Goal: Task Accomplishment & Management: Manage account settings

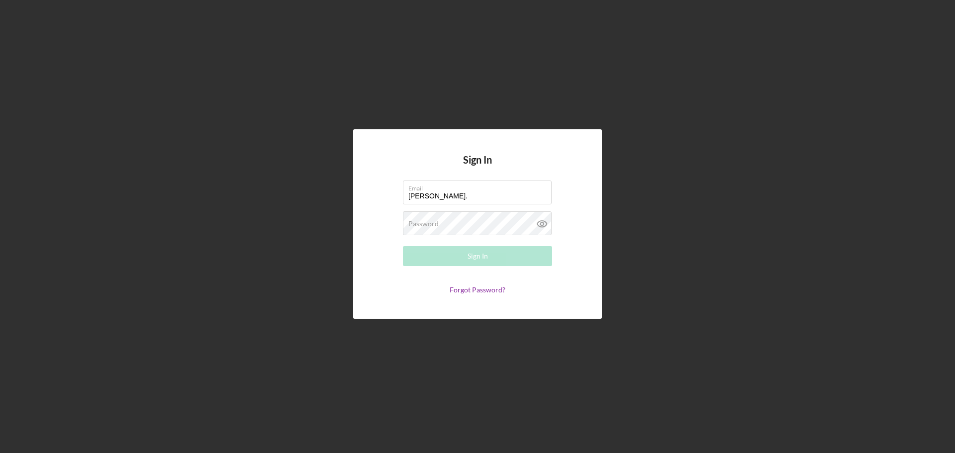
type input "[PERSON_NAME][EMAIL_ADDRESS][PERSON_NAME][DOMAIN_NAME]"
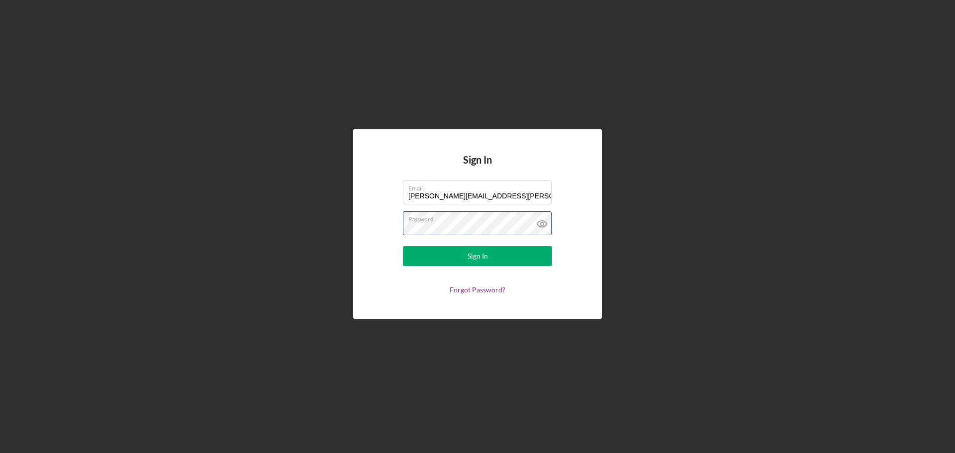
click at [403, 246] on button "Sign In" at bounding box center [477, 256] width 149 height 20
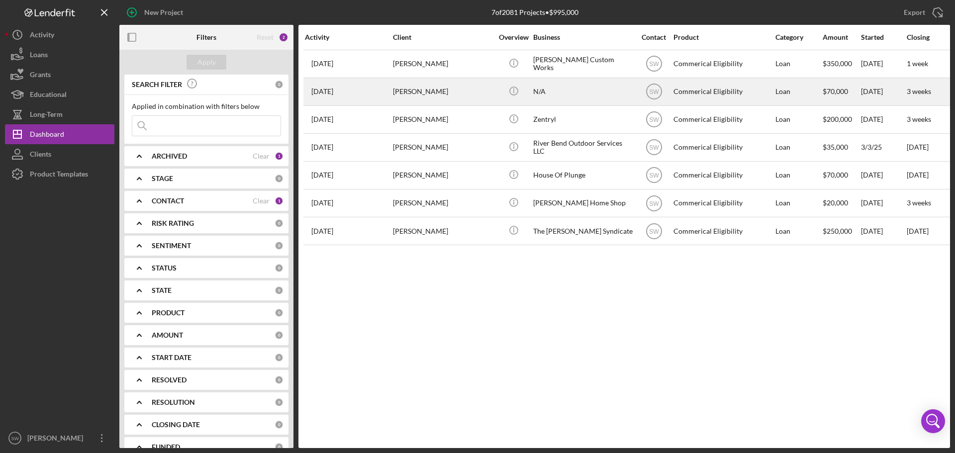
click at [325, 92] on time "[DATE]" at bounding box center [322, 92] width 22 height 8
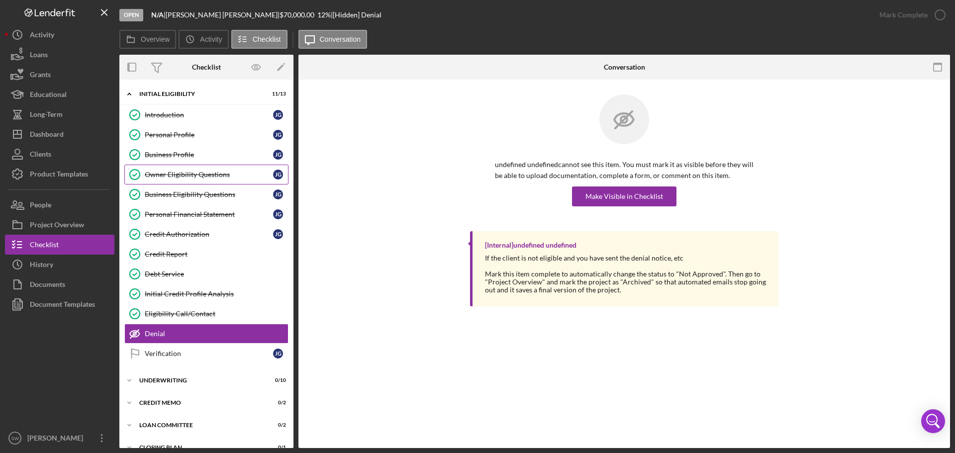
click at [158, 178] on div "Owner Eligibility Questions" at bounding box center [209, 175] width 128 height 8
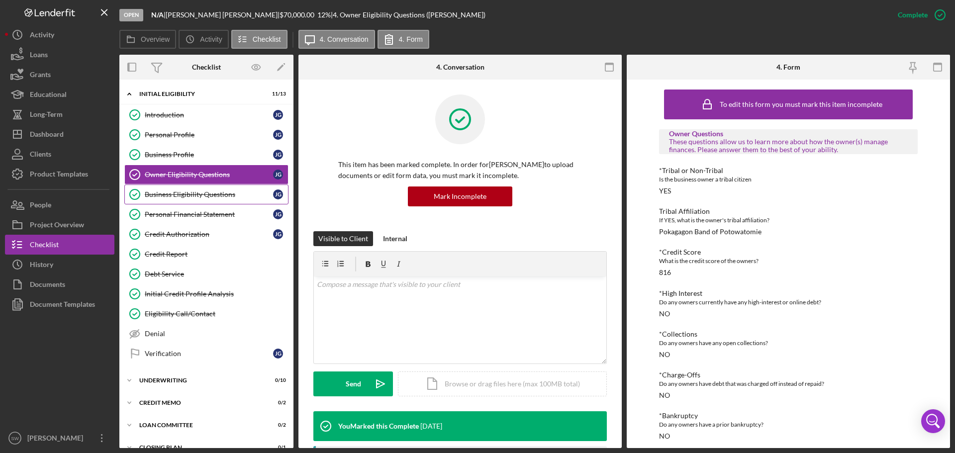
click at [153, 195] on div "Business Eligibility Questions" at bounding box center [209, 195] width 128 height 8
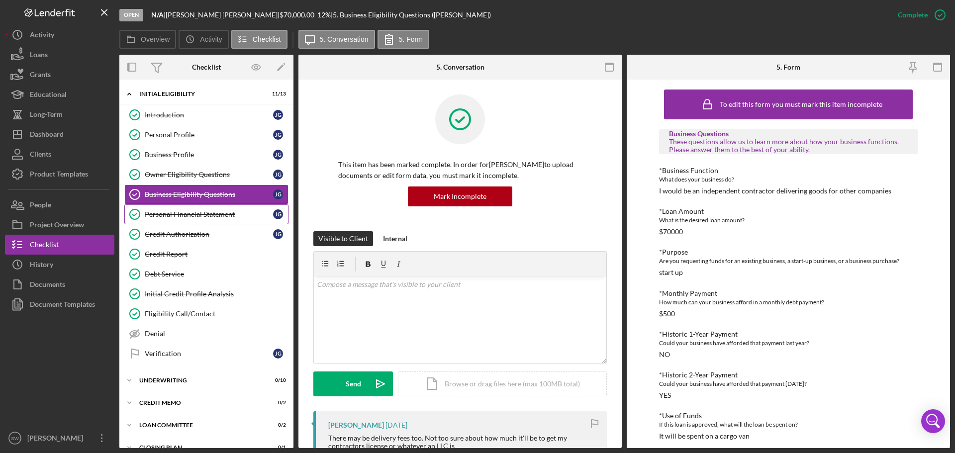
click at [161, 215] on div "Personal Financial Statement" at bounding box center [209, 214] width 128 height 8
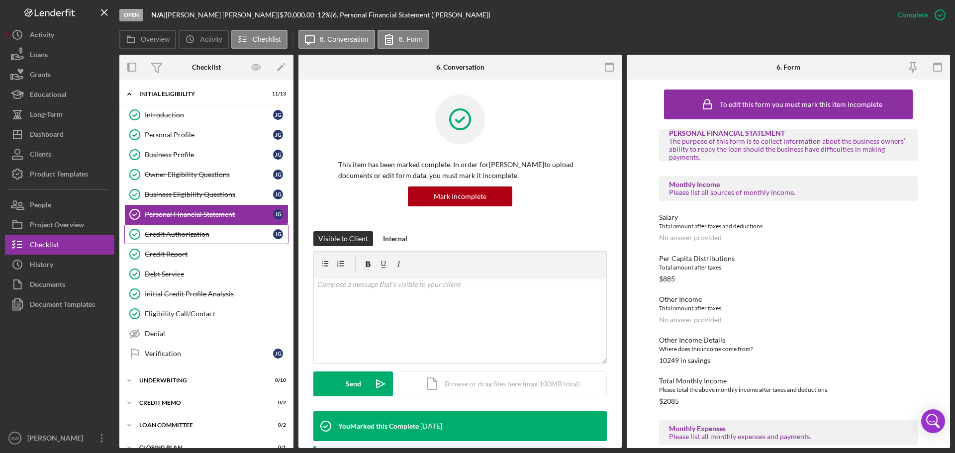
click at [159, 234] on div "Credit Authorization" at bounding box center [209, 234] width 128 height 8
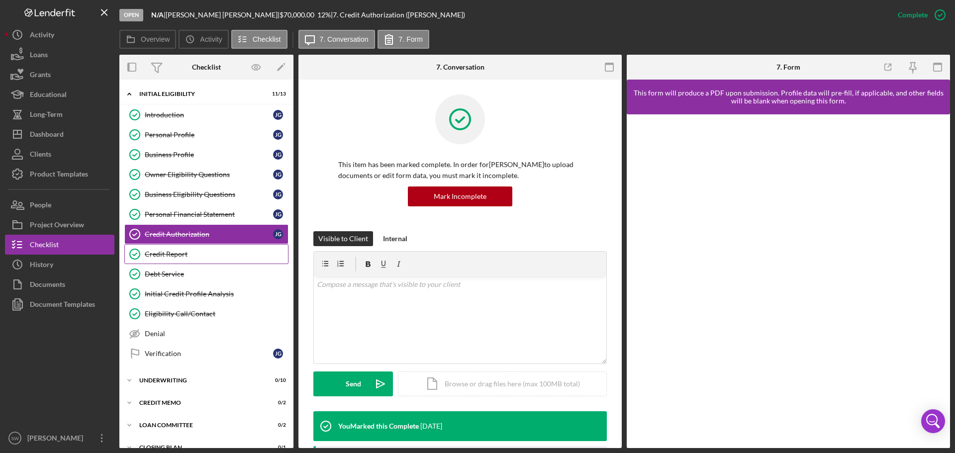
click at [159, 256] on div "Credit Report" at bounding box center [216, 254] width 143 height 8
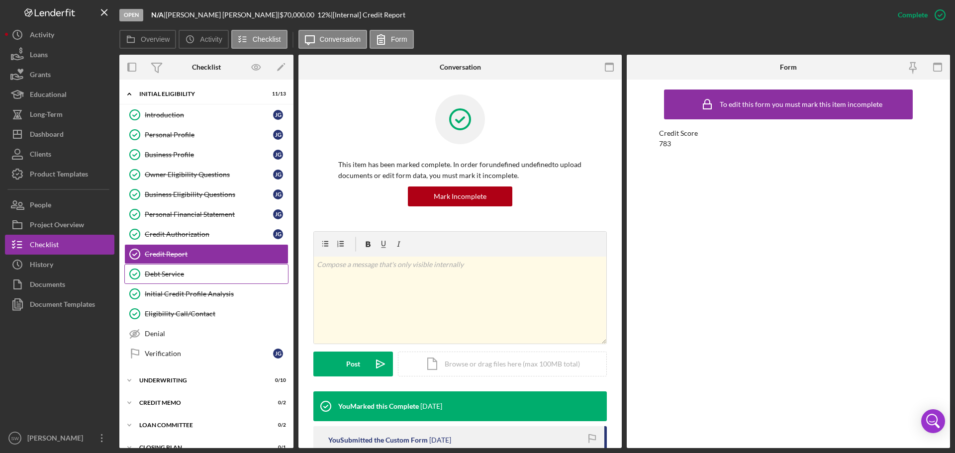
click at [154, 275] on div "Debt Service" at bounding box center [216, 274] width 143 height 8
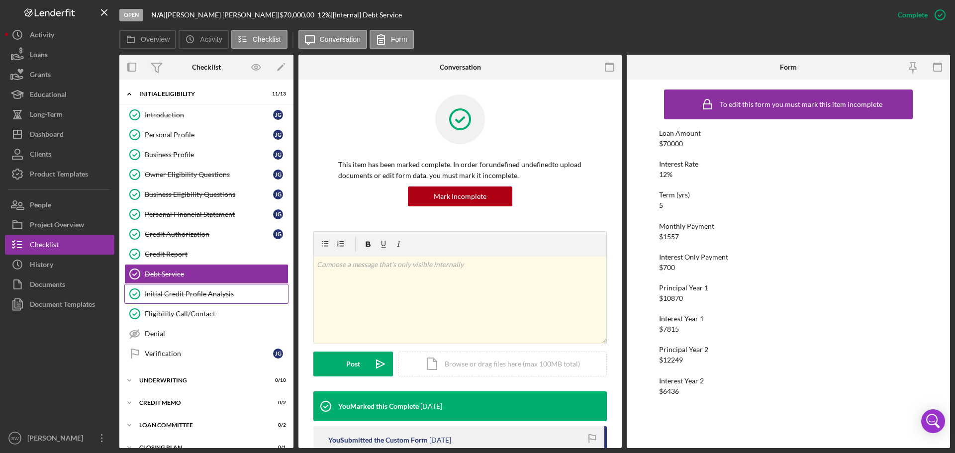
click at [159, 294] on div "Initial Credit Profile Analysis" at bounding box center [216, 294] width 143 height 8
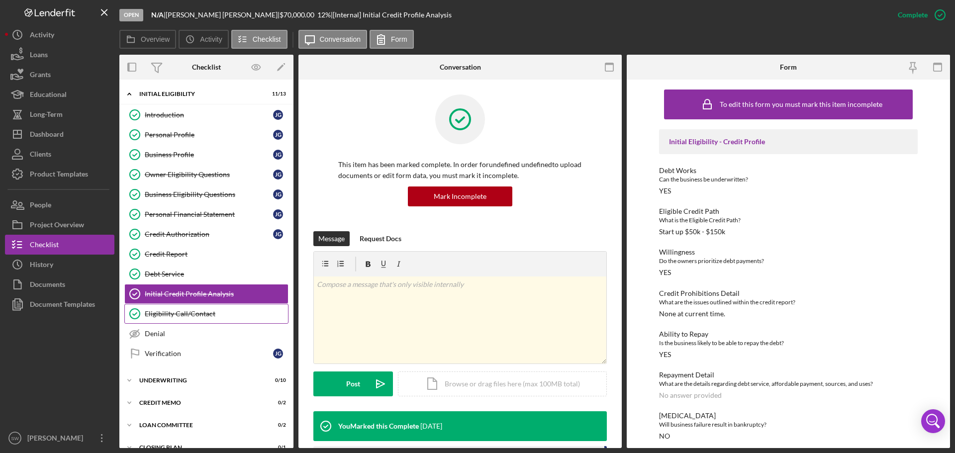
click at [152, 313] on div "Eligibility Call/Contact" at bounding box center [216, 314] width 143 height 8
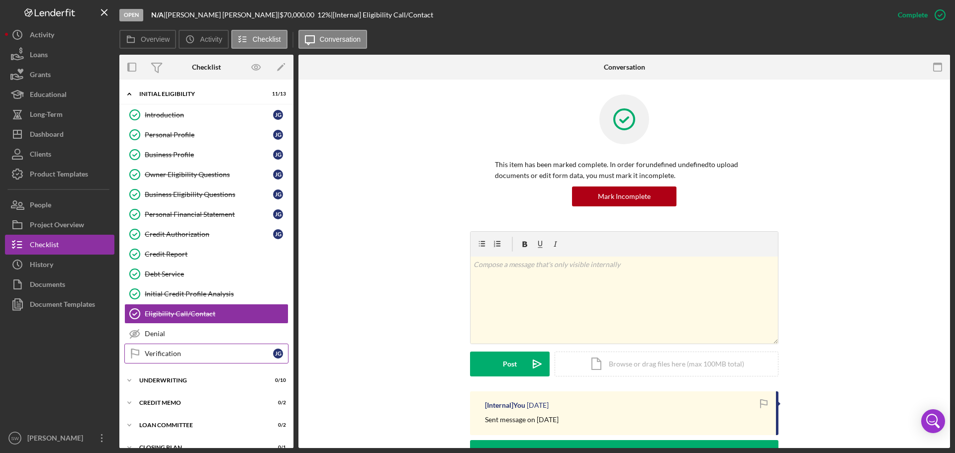
click at [157, 357] on div "Verification" at bounding box center [209, 354] width 128 height 8
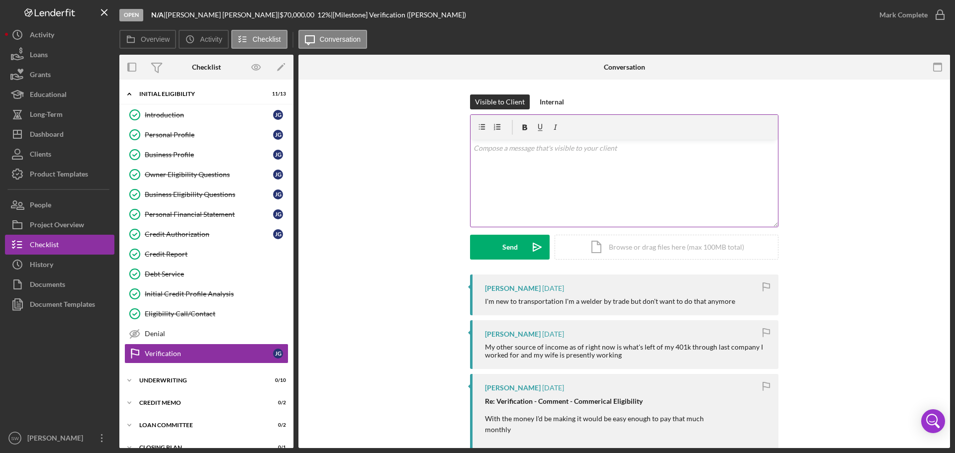
click at [495, 152] on p at bounding box center [625, 148] width 302 height 11
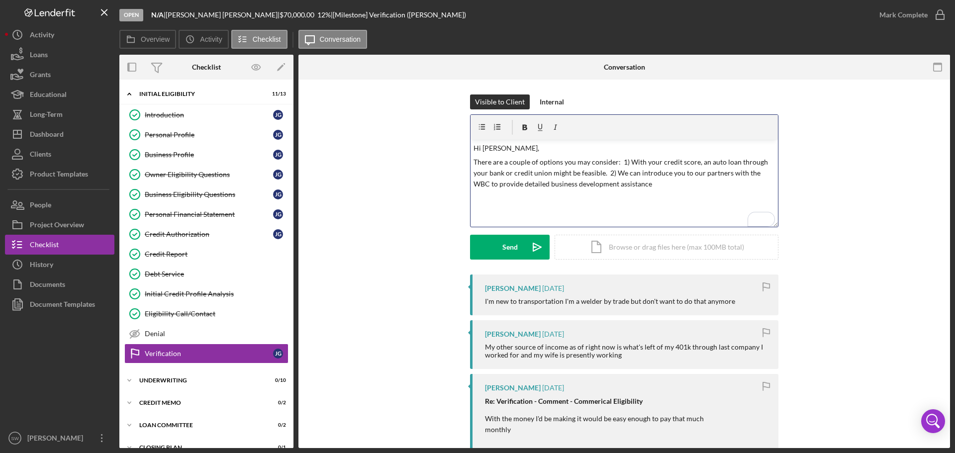
click at [601, 173] on p "There are a couple of options you may consider: 1) With your credit score, an a…" at bounding box center [625, 173] width 302 height 33
click at [517, 194] on p "There are a couple of options you may consider: 1) With your credit score, an a…" at bounding box center [625, 179] width 302 height 45
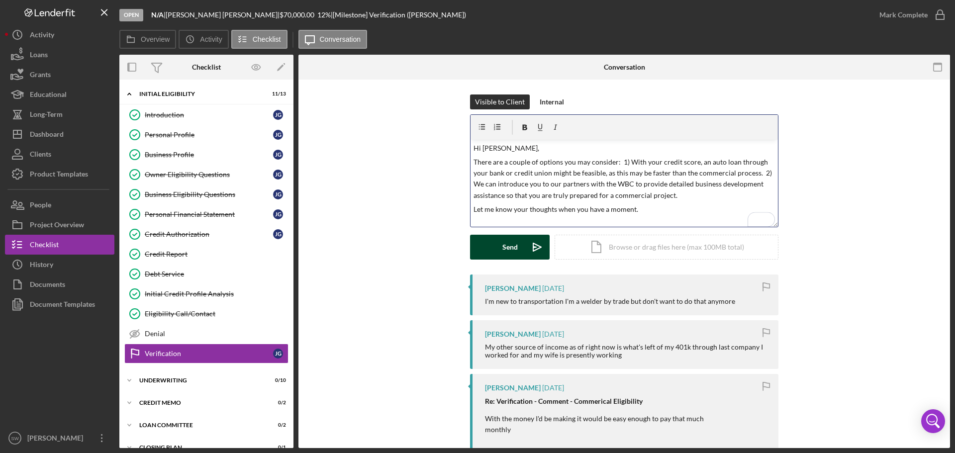
click at [503, 246] on div "Send" at bounding box center [510, 247] width 15 height 25
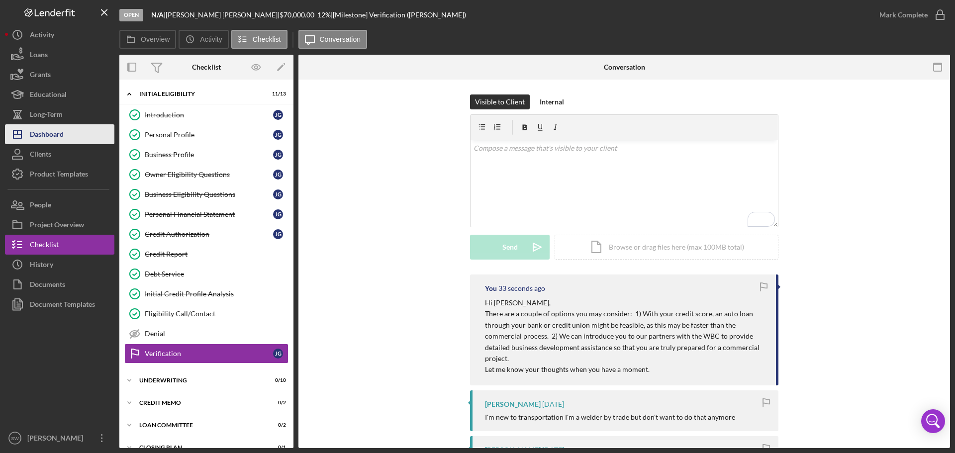
click at [38, 135] on div "Dashboard" at bounding box center [47, 135] width 34 height 22
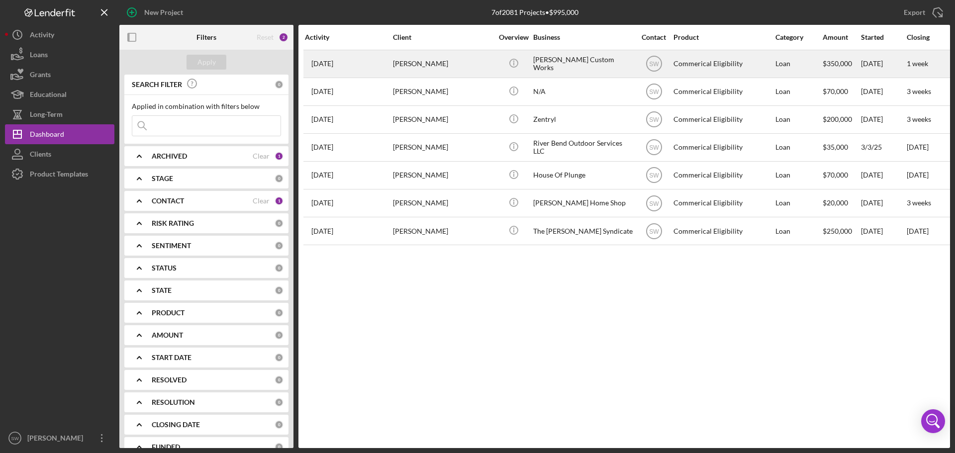
click at [417, 63] on div "[PERSON_NAME]" at bounding box center [443, 64] width 100 height 26
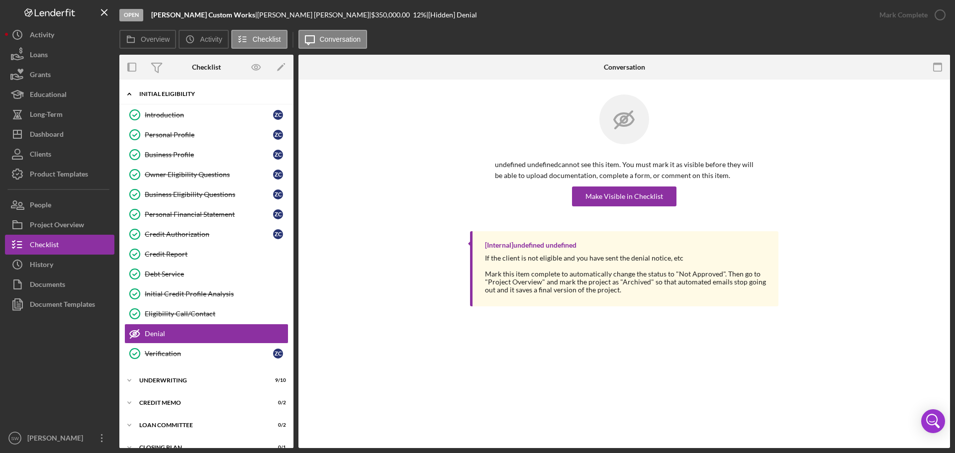
click at [128, 95] on polyline at bounding box center [129, 94] width 3 height 2
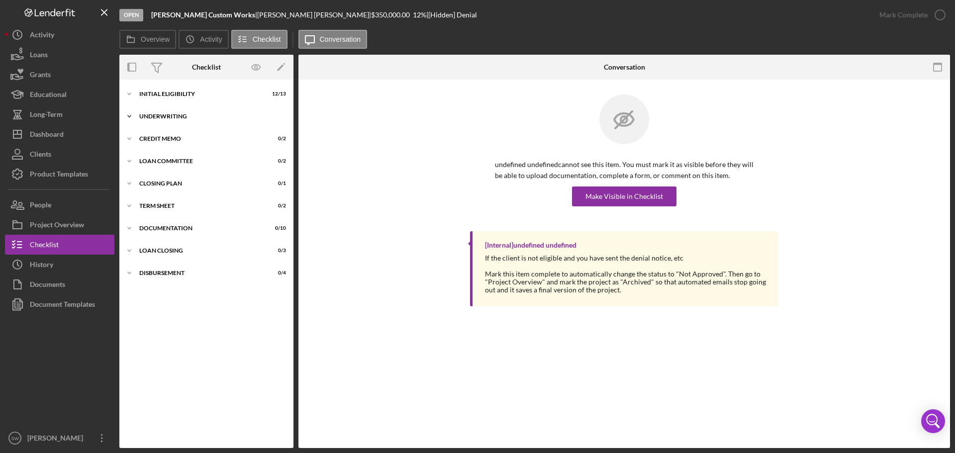
click at [130, 115] on icon "Icon/Expander" at bounding box center [129, 116] width 20 height 20
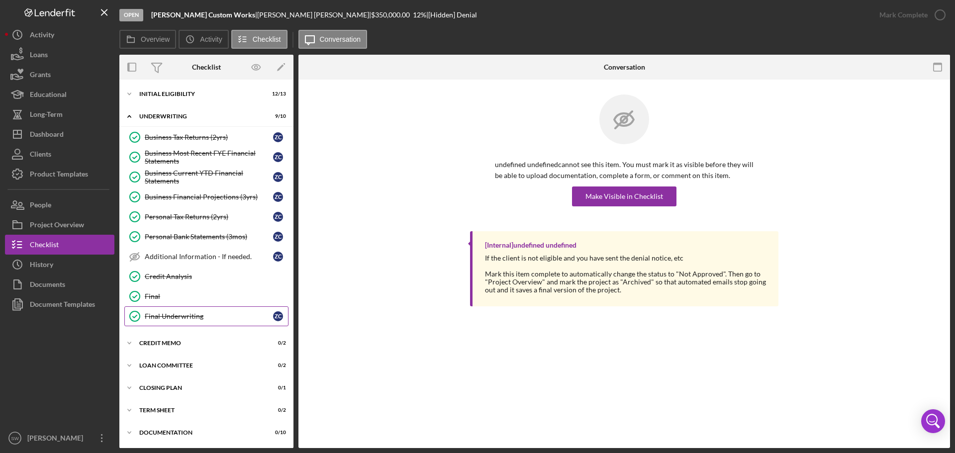
click at [163, 318] on div "Final Underwriting" at bounding box center [209, 316] width 128 height 8
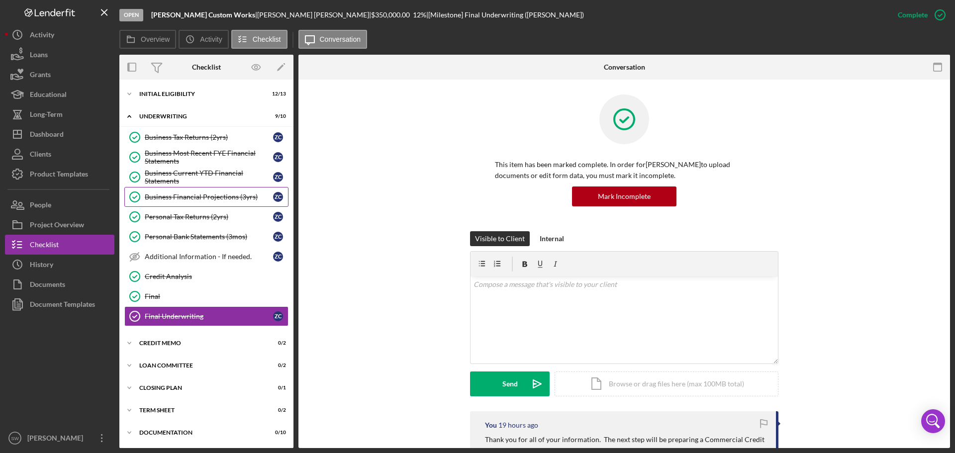
click at [187, 197] on div "Business Financial Projections (3yrs)" at bounding box center [209, 197] width 128 height 8
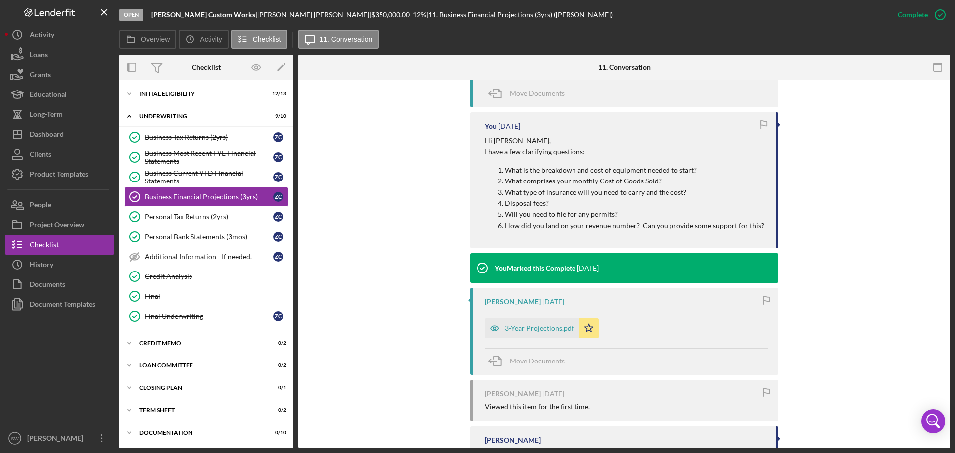
scroll to position [398, 0]
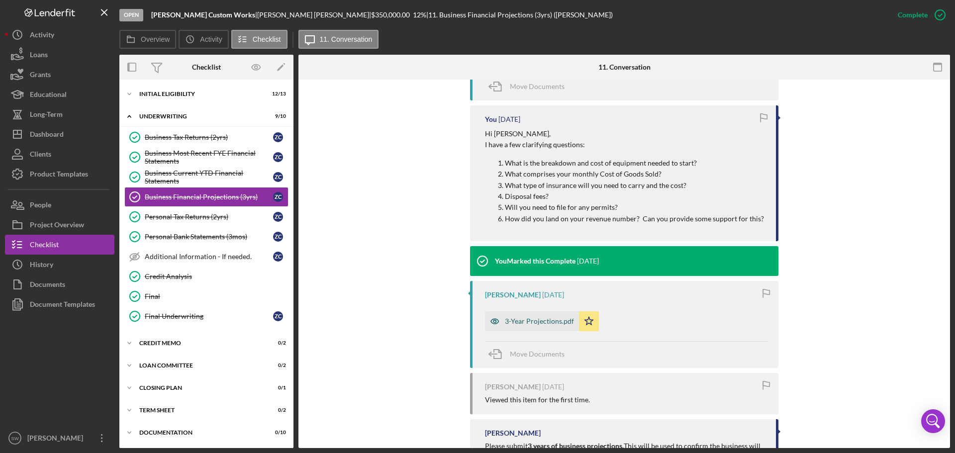
click at [529, 321] on div "3-Year Projections.pdf" at bounding box center [539, 321] width 69 height 8
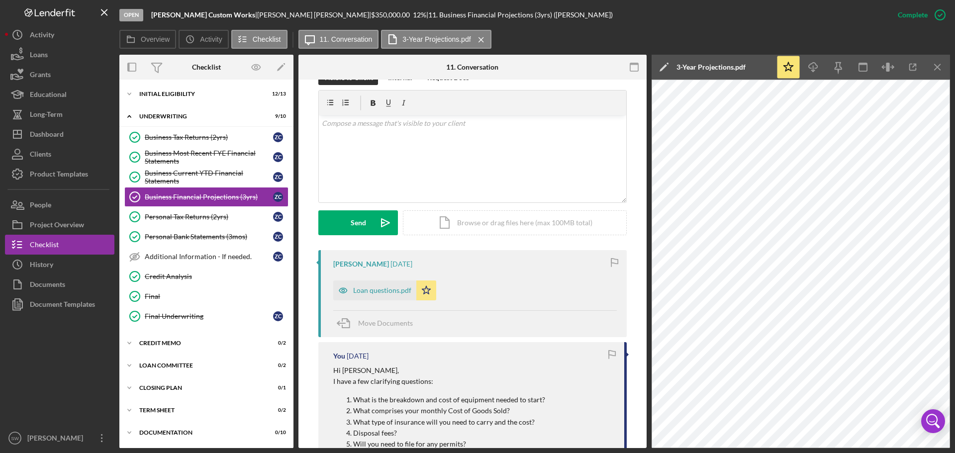
scroll to position [149, 0]
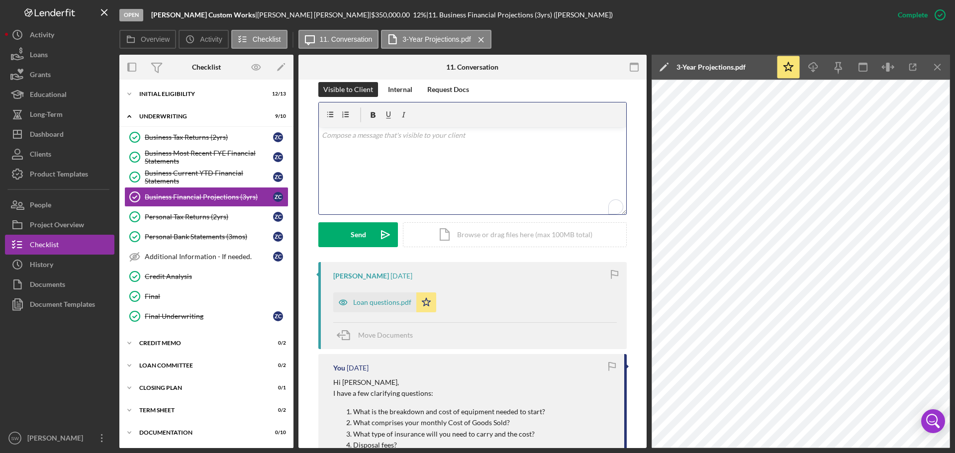
click at [339, 139] on p "To enrich screen reader interactions, please activate Accessibility in Grammarl…" at bounding box center [473, 135] width 302 height 11
click at [346, 236] on button "Send Icon/icon-invite-send" at bounding box center [358, 234] width 80 height 25
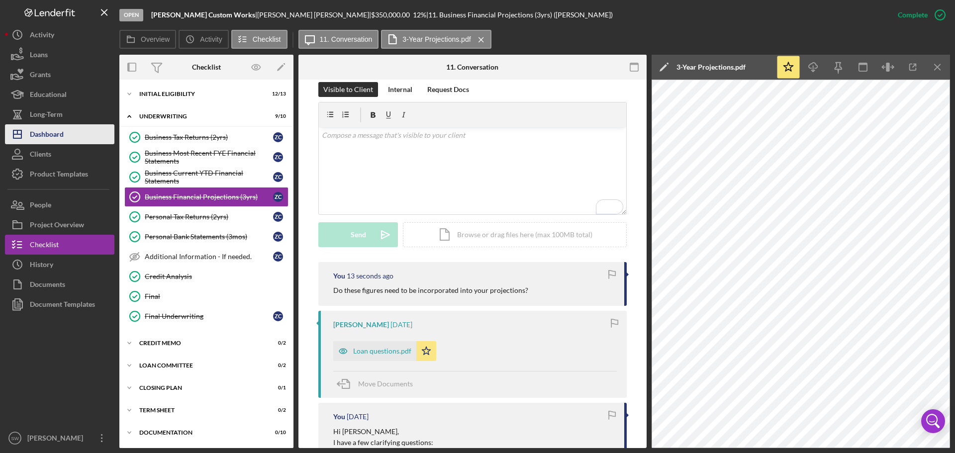
click at [42, 134] on div "Dashboard" at bounding box center [47, 135] width 34 height 22
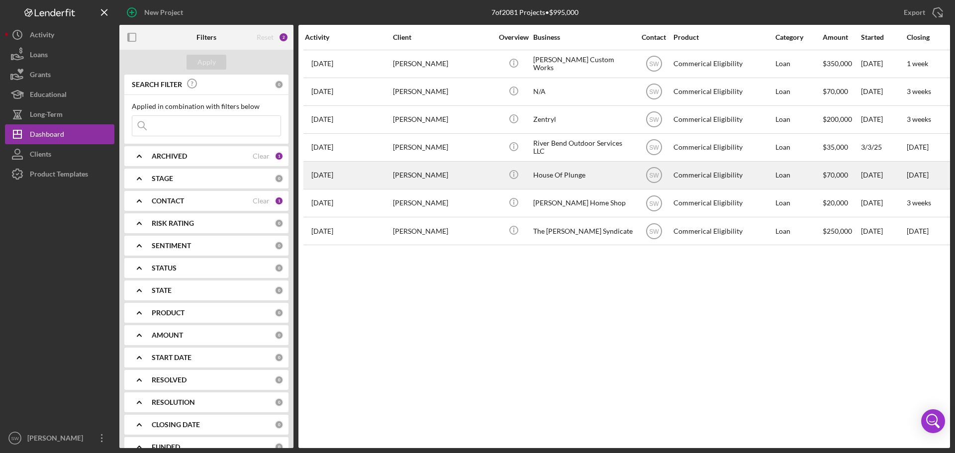
click at [401, 175] on div "[PERSON_NAME]" at bounding box center [443, 175] width 100 height 26
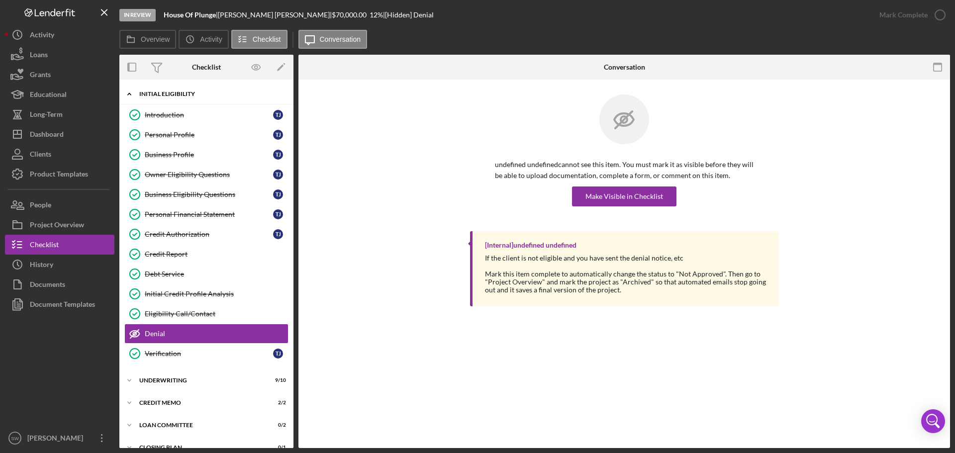
click at [130, 95] on icon "Icon/Expander" at bounding box center [129, 94] width 20 height 20
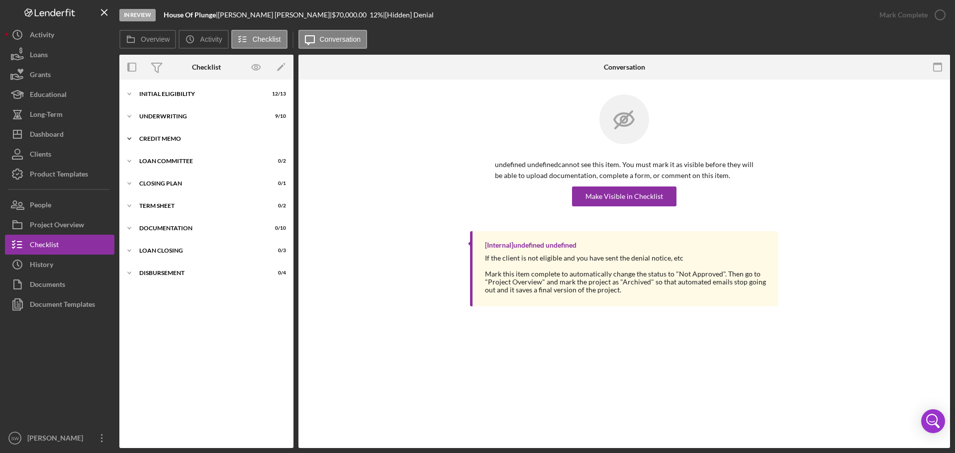
click at [129, 136] on icon "Icon/Expander" at bounding box center [129, 139] width 20 height 20
click at [158, 159] on div "Credit Memo" at bounding box center [216, 160] width 143 height 8
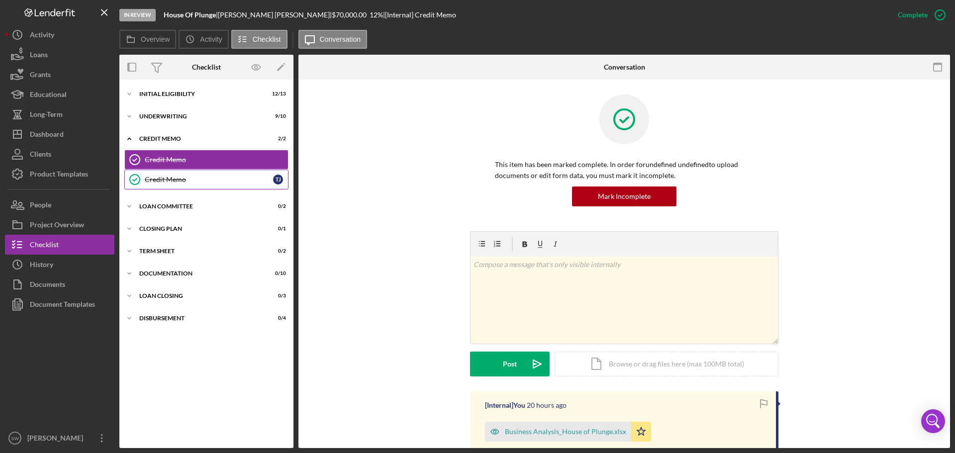
click at [155, 177] on div "Credit Memo" at bounding box center [209, 180] width 128 height 8
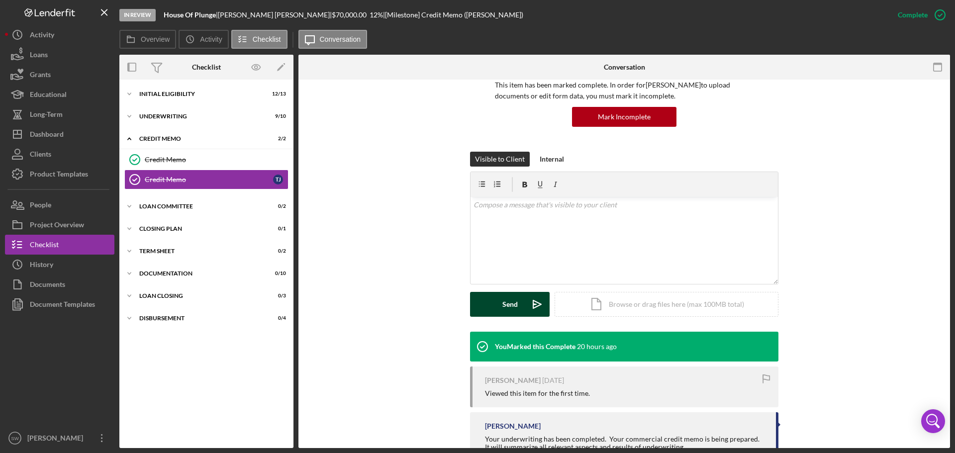
scroll to position [115, 0]
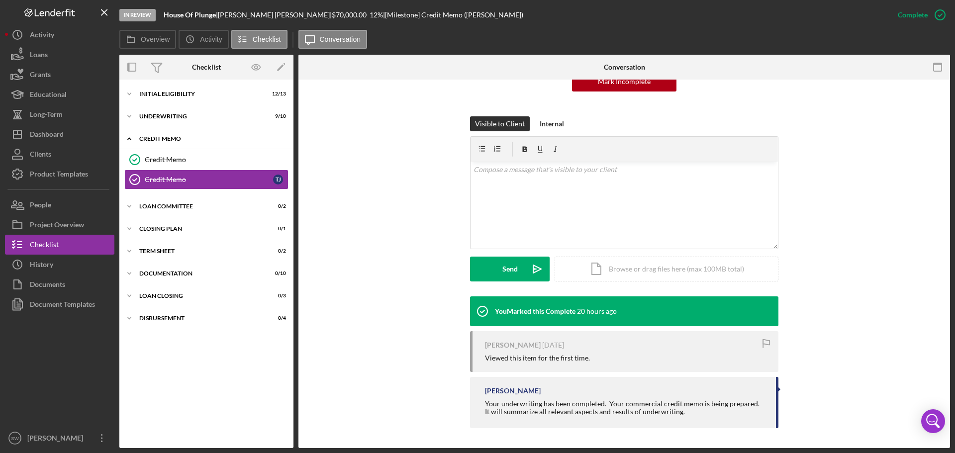
click at [130, 140] on icon "Icon/Expander" at bounding box center [129, 139] width 20 height 20
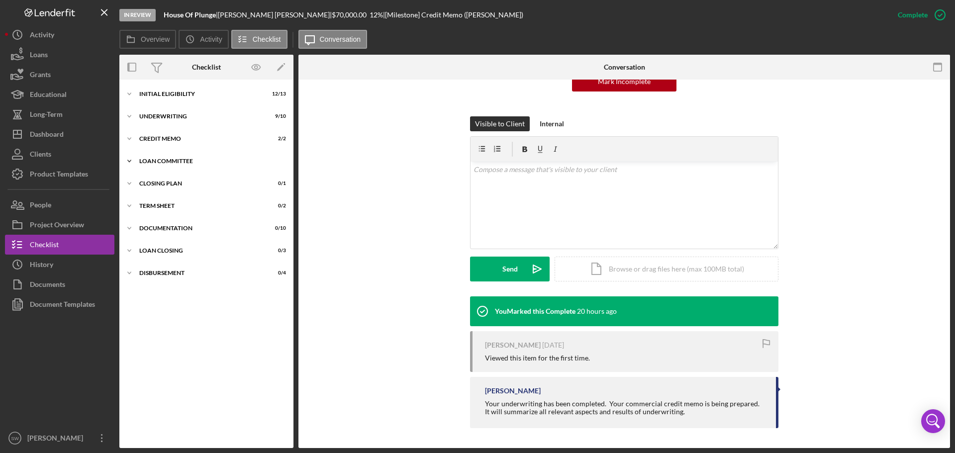
click at [125, 158] on icon "Icon/Expander" at bounding box center [129, 161] width 20 height 20
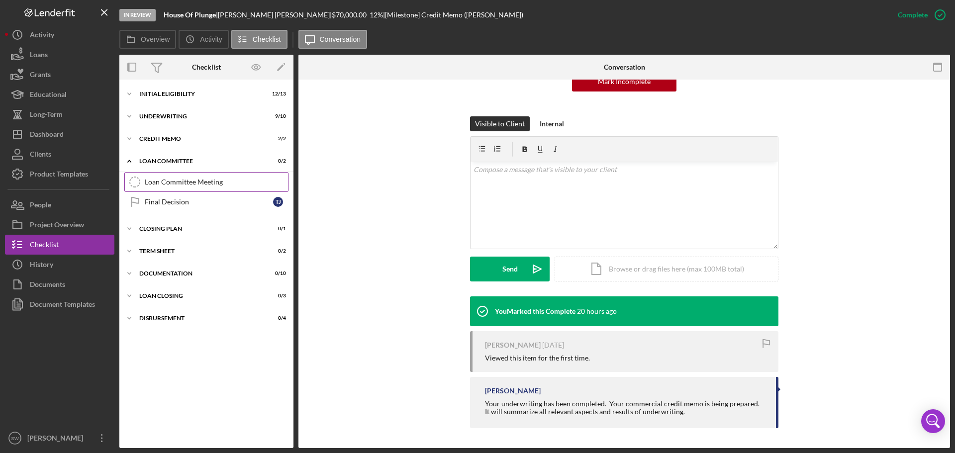
click at [160, 180] on div "Loan Committee Meeting" at bounding box center [216, 182] width 143 height 8
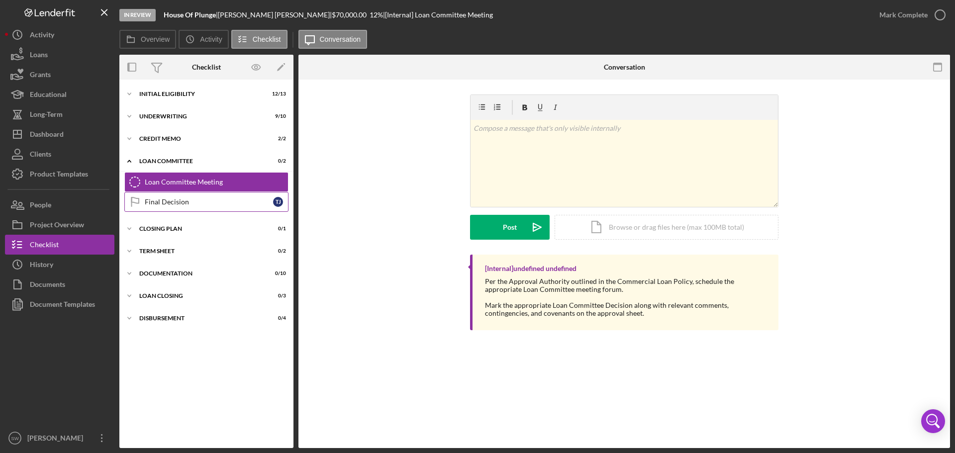
click at [158, 200] on div "Final Decision" at bounding box center [209, 202] width 128 height 8
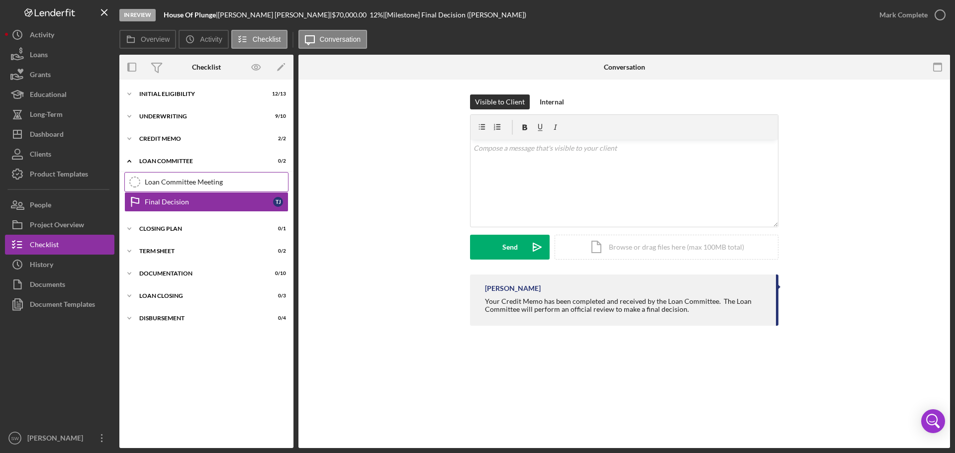
click at [144, 180] on icon "Loan Committee Meeting" at bounding box center [134, 182] width 25 height 25
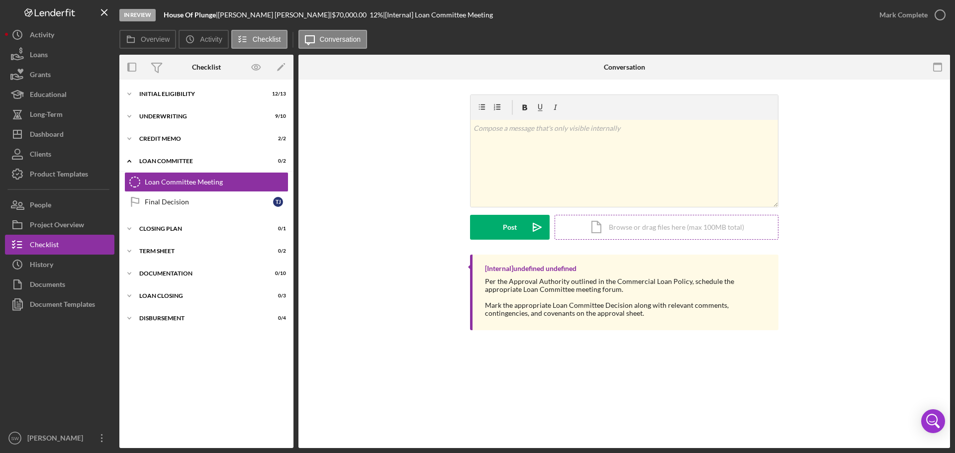
click at [615, 228] on div "Icon/Document Browse or drag files here (max 100MB total) Tap to choose files o…" at bounding box center [667, 227] width 224 height 25
click at [172, 183] on div "Loan Committee Meeting" at bounding box center [216, 182] width 143 height 8
click at [940, 14] on icon "button" at bounding box center [940, 14] width 25 height 25
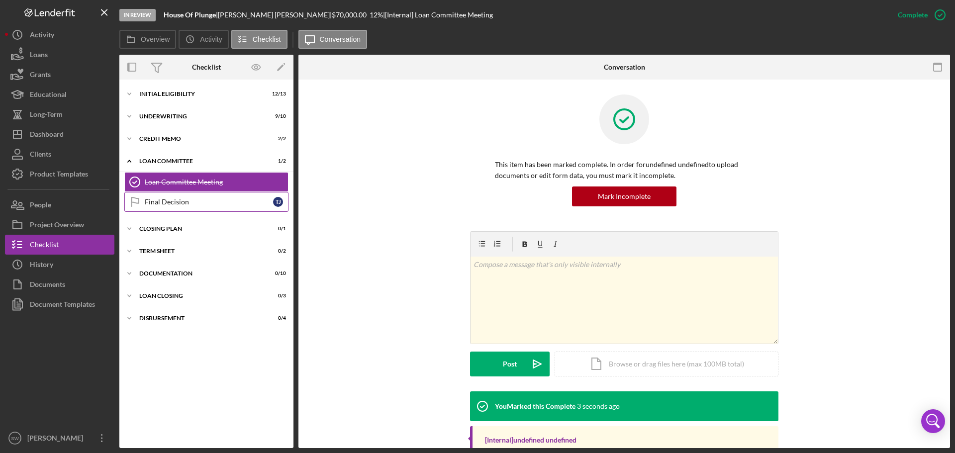
click at [157, 201] on div "Final Decision" at bounding box center [209, 202] width 128 height 8
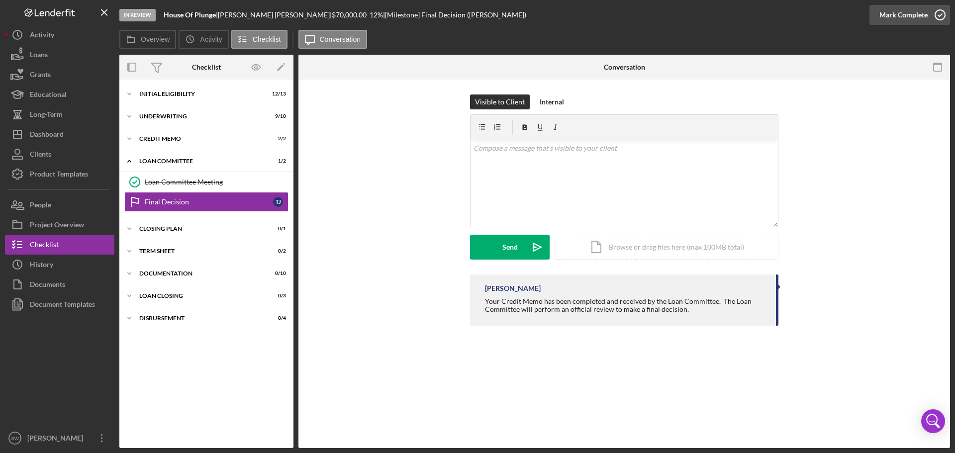
click at [940, 15] on icon "button" at bounding box center [940, 14] width 25 height 25
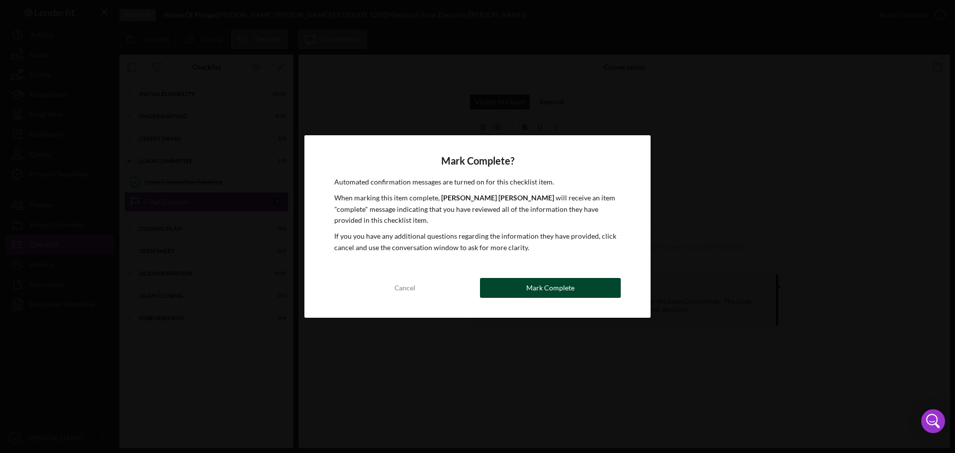
click at [530, 282] on div "Mark Complete" at bounding box center [550, 288] width 48 height 20
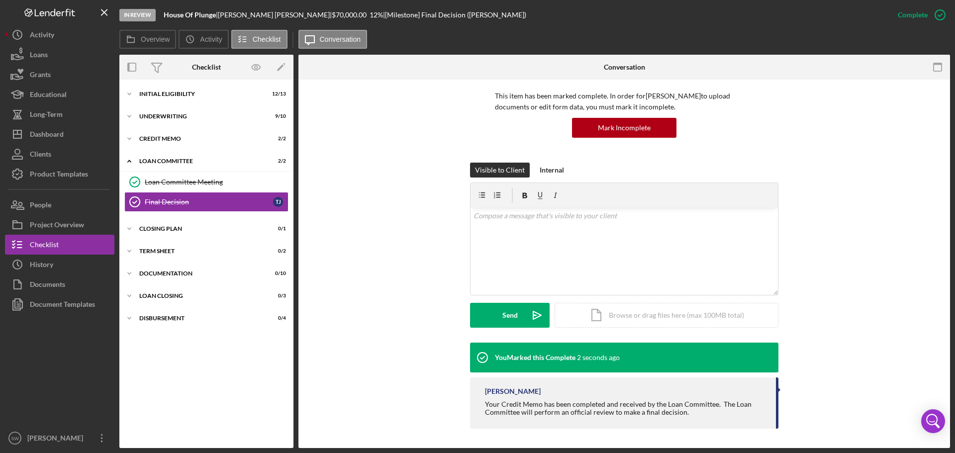
scroll to position [69, 0]
click at [154, 226] on div "CLOSING PLAN" at bounding box center [210, 229] width 142 height 6
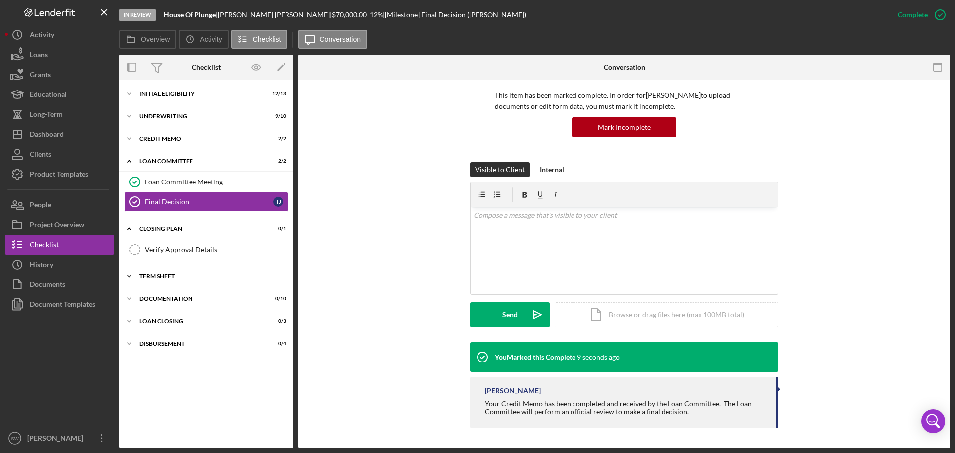
click at [154, 278] on div "TERM SHEET" at bounding box center [210, 277] width 142 height 6
click at [157, 318] on div "Term Sheet" at bounding box center [209, 317] width 128 height 8
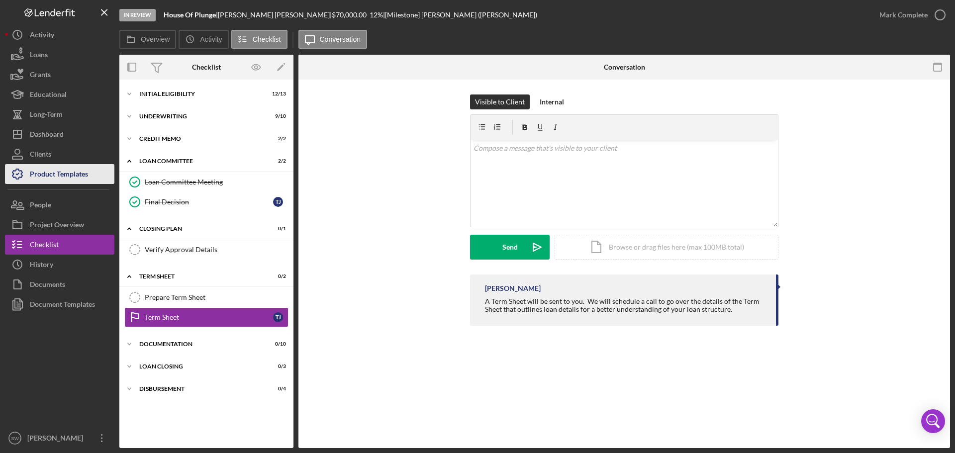
click at [45, 174] on div "Product Templates" at bounding box center [59, 175] width 58 height 22
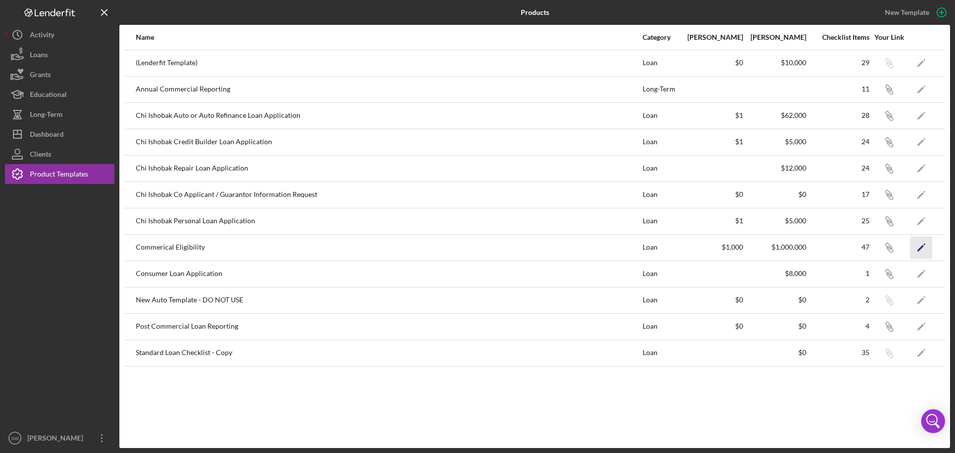
click at [920, 248] on polygon "button" at bounding box center [921, 248] width 7 height 7
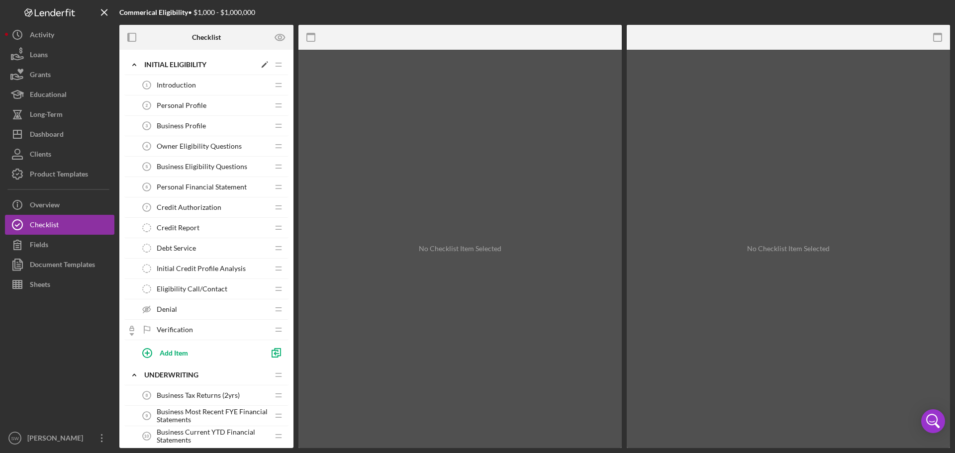
click at [134, 64] on polyline at bounding box center [134, 65] width 3 height 2
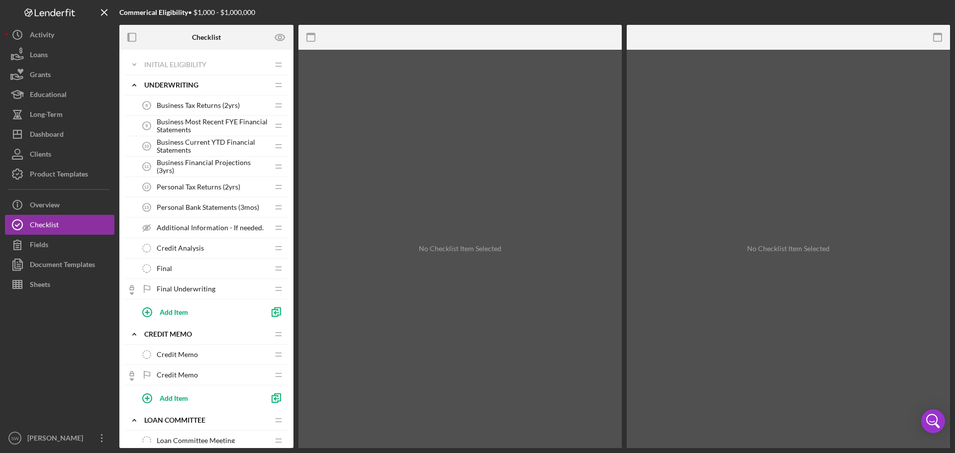
click at [171, 290] on span "Final Underwriting" at bounding box center [186, 289] width 59 height 8
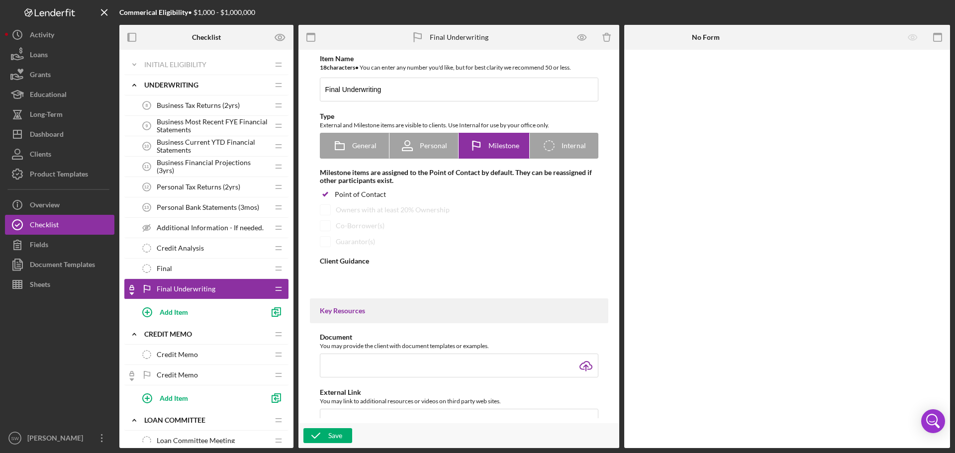
type textarea "<div> <div><strong>Thank you!</strong></div> <div>&nbsp;</div> <div>We apprecia…"
type textarea "<div>Congratulations!&nbsp; Per our conversation, your project has an eligible …"
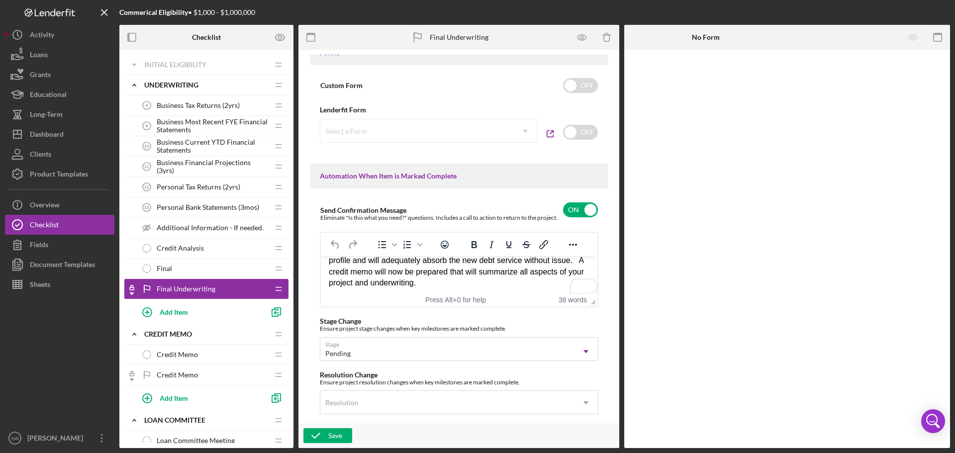
scroll to position [20, 0]
click at [133, 85] on icon "Icon/Expander" at bounding box center [134, 85] width 20 height 20
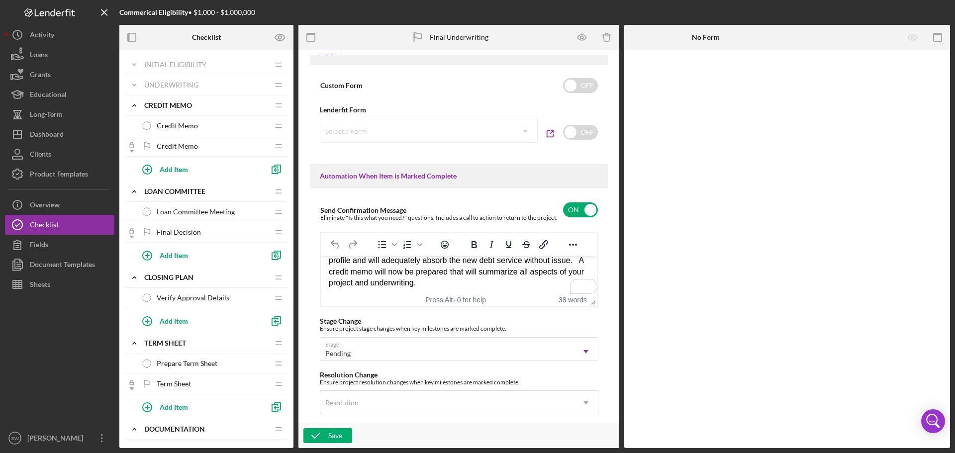
click at [170, 148] on span "Credit Memo" at bounding box center [177, 146] width 41 height 8
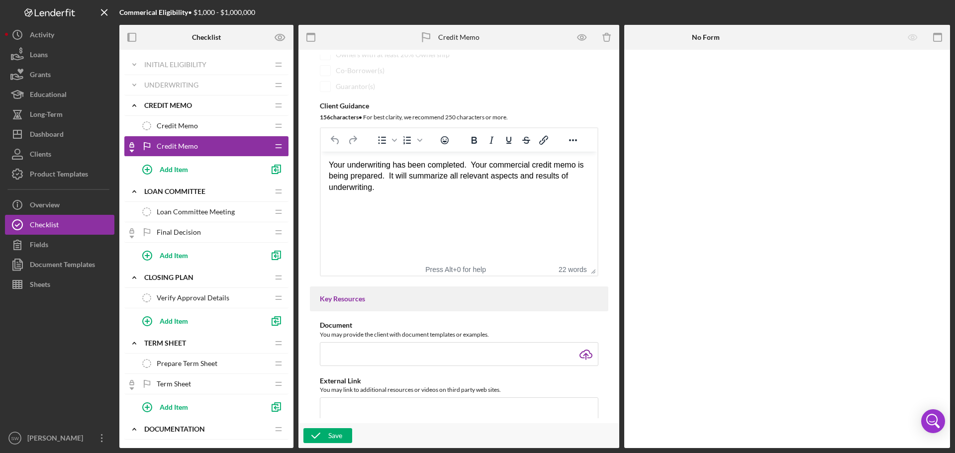
scroll to position [50, 0]
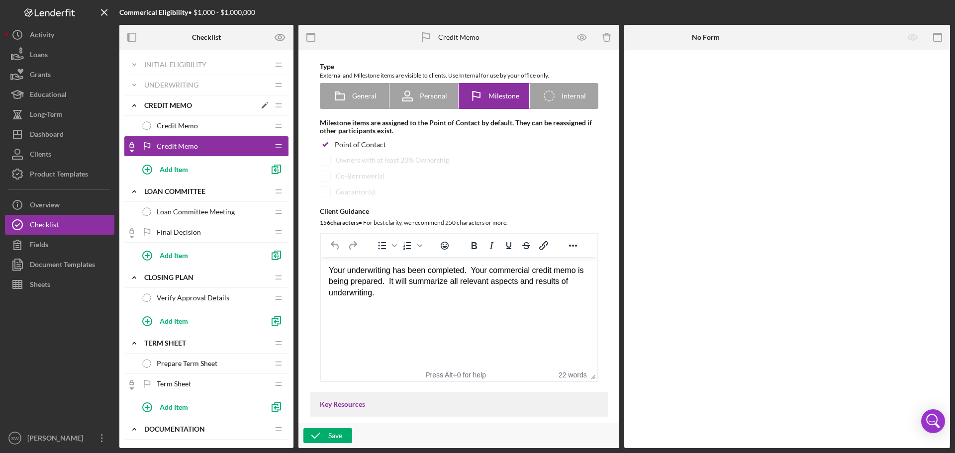
click at [135, 104] on icon "Icon/Expander" at bounding box center [134, 106] width 20 height 20
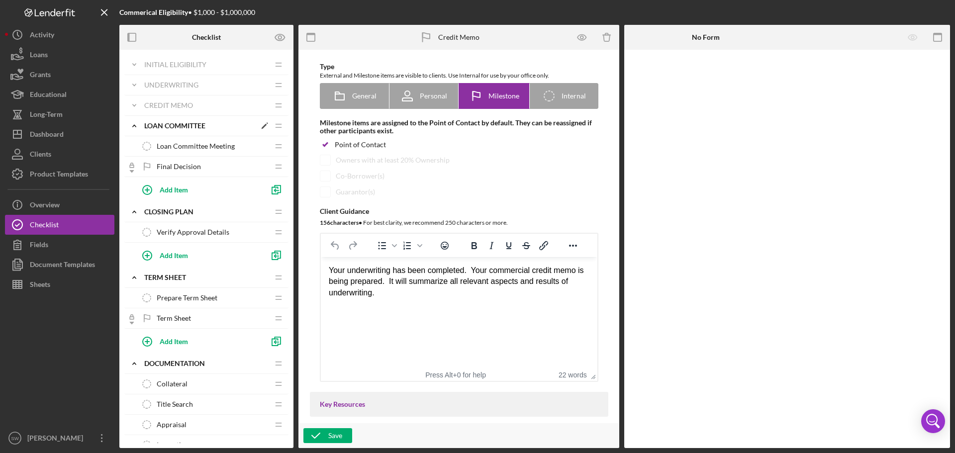
click at [132, 125] on icon "Icon/Expander" at bounding box center [134, 126] width 20 height 20
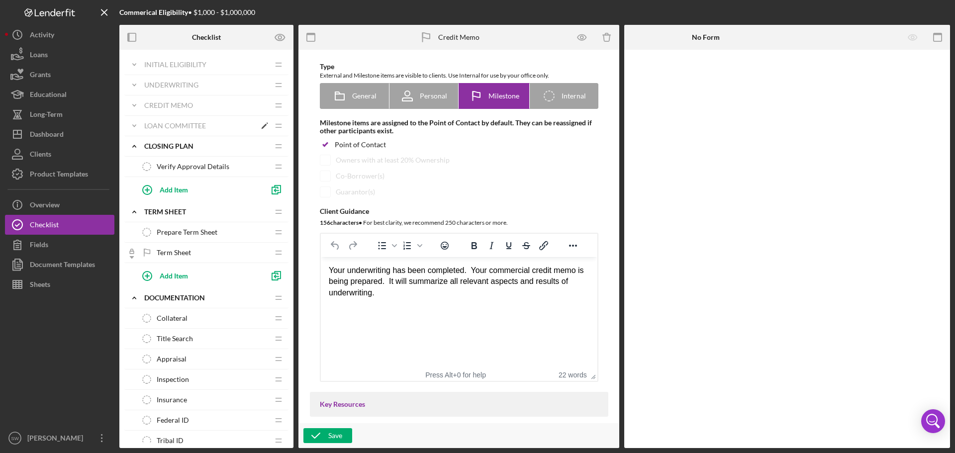
click at [133, 125] on icon "Icon/Expander" at bounding box center [134, 126] width 20 height 20
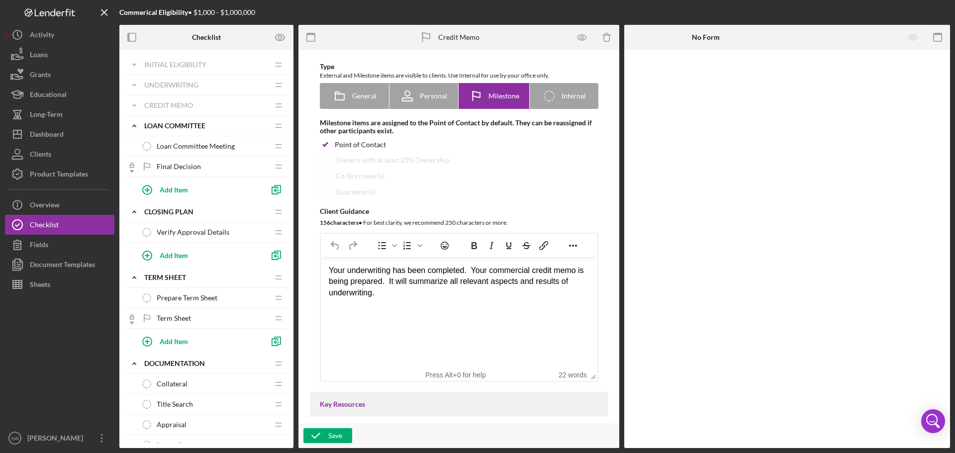
click at [176, 166] on span "Final Decision" at bounding box center [179, 167] width 44 height 8
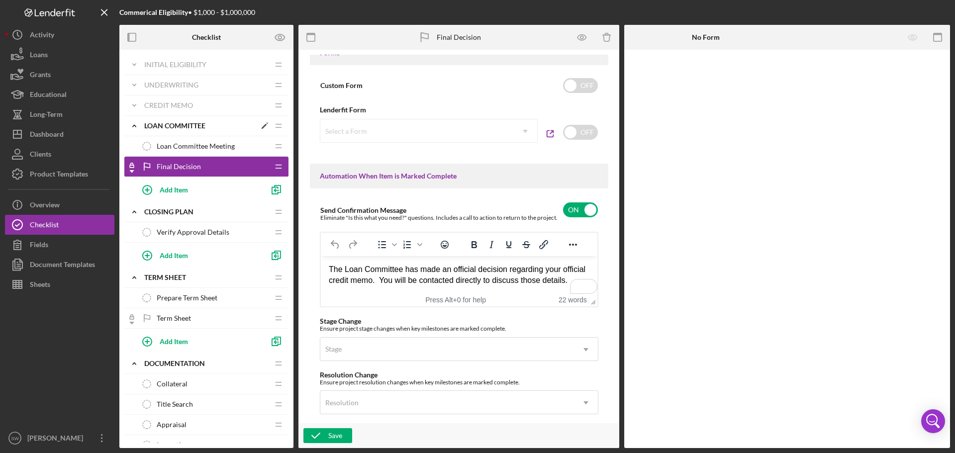
click at [134, 125] on polyline at bounding box center [134, 126] width 3 height 2
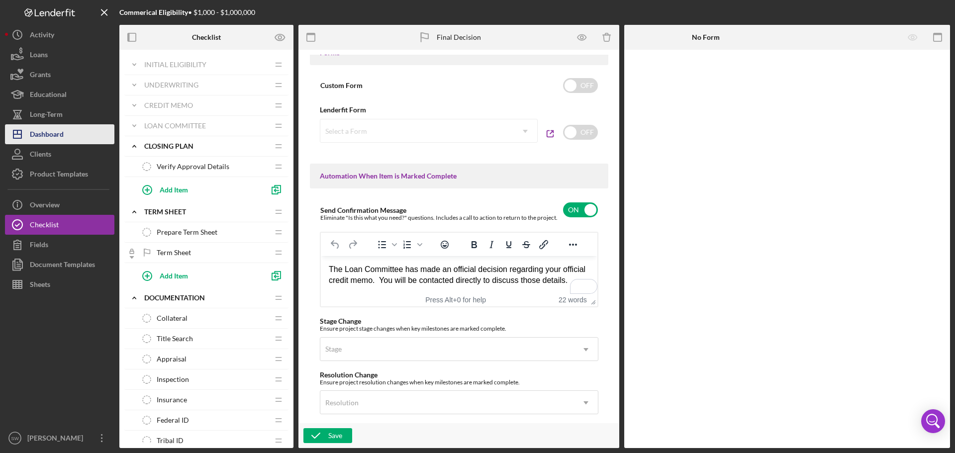
click at [43, 134] on div "Dashboard" at bounding box center [47, 135] width 34 height 22
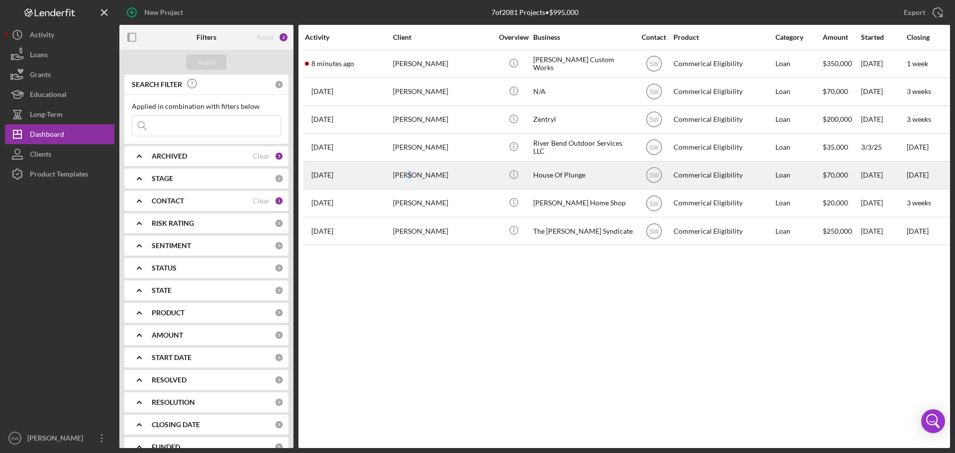
click at [407, 175] on div "[PERSON_NAME]" at bounding box center [443, 175] width 100 height 26
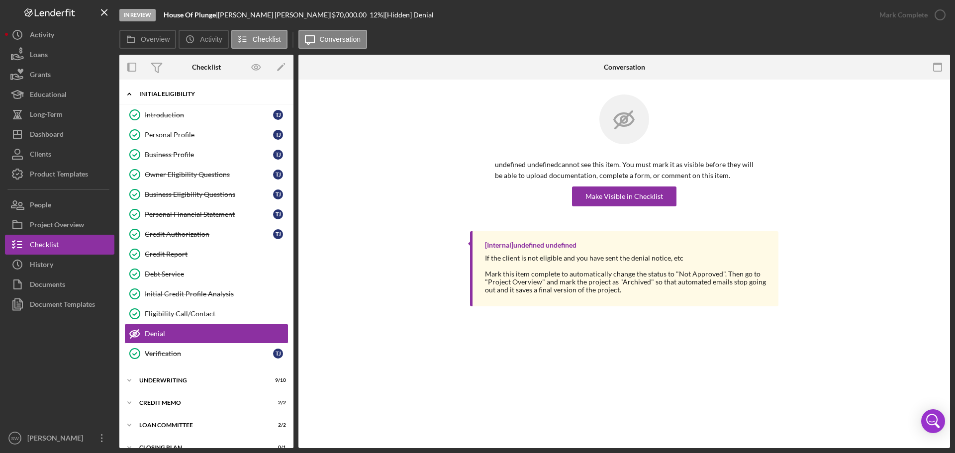
click at [130, 95] on polyline at bounding box center [129, 94] width 3 height 2
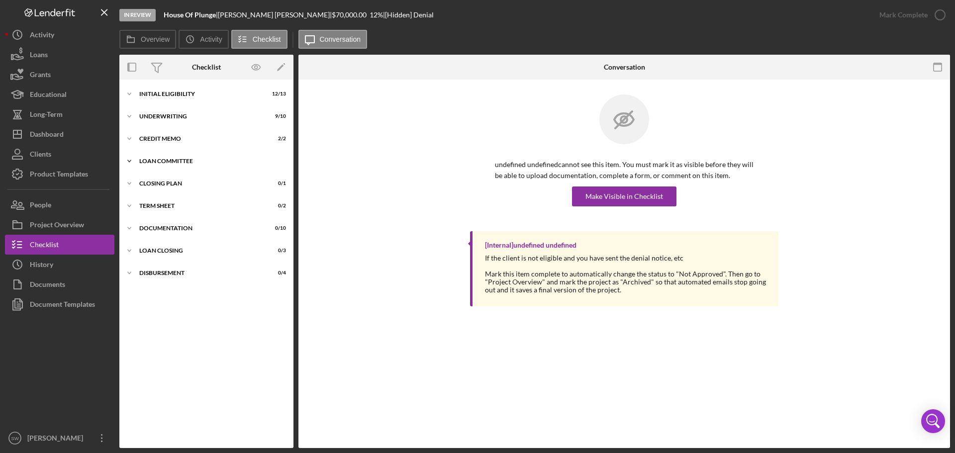
click at [129, 160] on icon "Icon/Expander" at bounding box center [129, 161] width 20 height 20
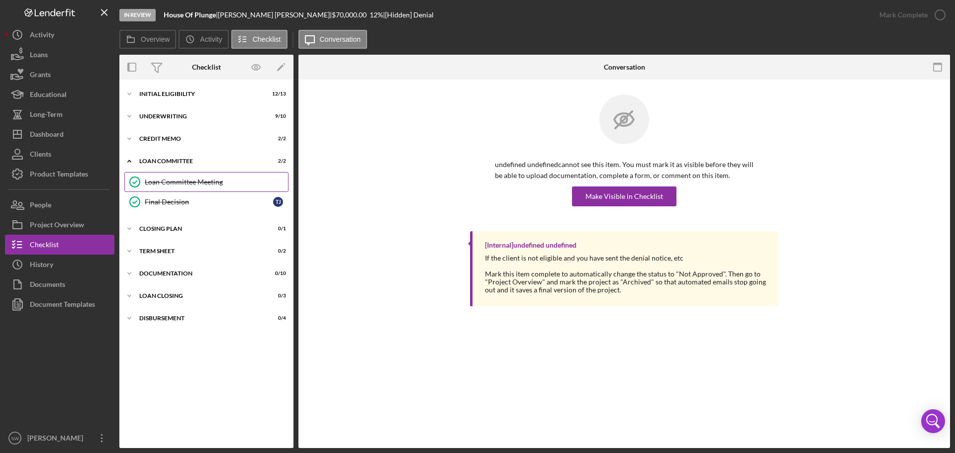
click at [166, 182] on div "Loan Committee Meeting" at bounding box center [216, 182] width 143 height 8
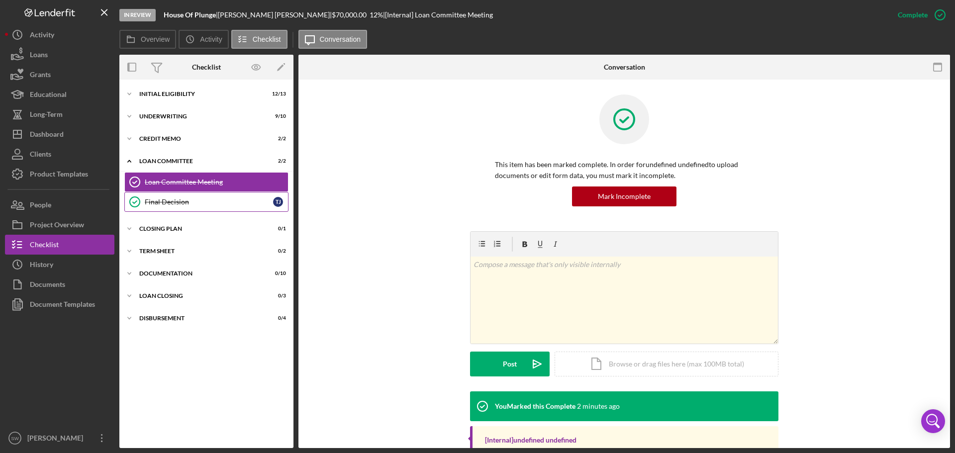
click at [160, 202] on div "Final Decision" at bounding box center [209, 202] width 128 height 8
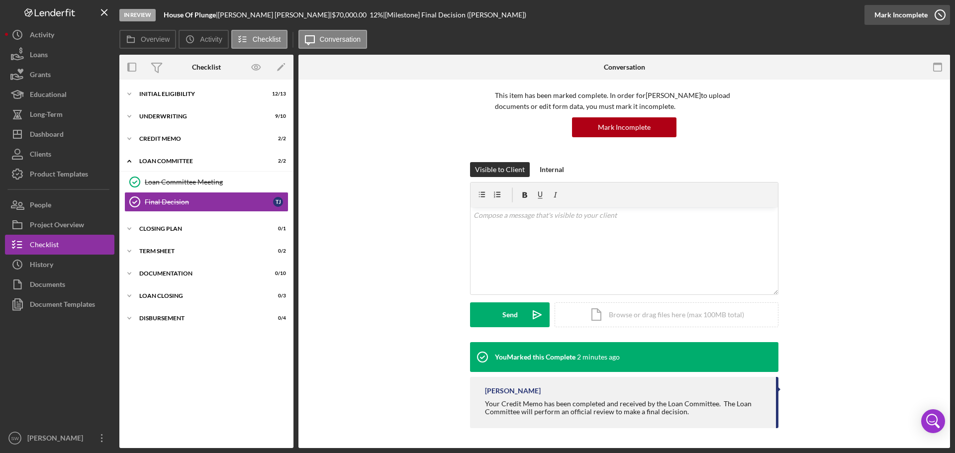
click at [940, 14] on icon "button" at bounding box center [940, 14] width 25 height 25
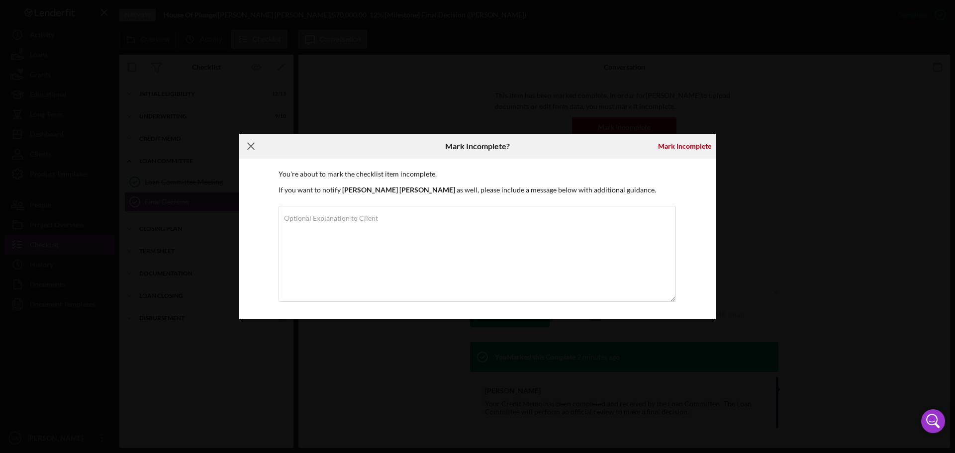
click at [252, 144] on icon "Icon/Menu Close" at bounding box center [251, 146] width 25 height 25
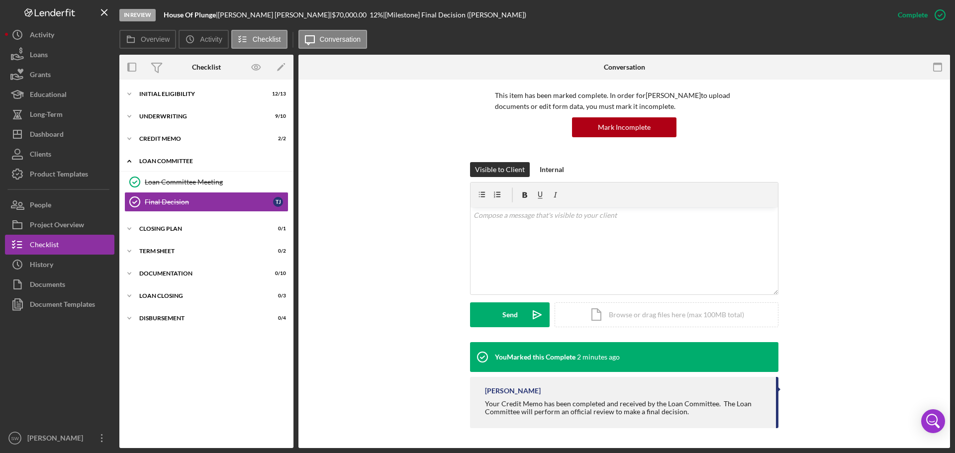
click at [127, 160] on icon "Icon/Expander" at bounding box center [129, 161] width 20 height 20
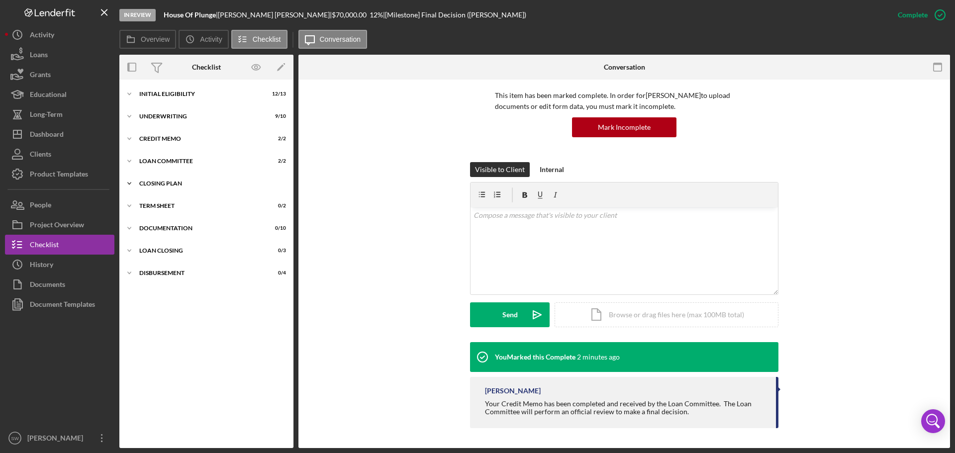
click at [130, 185] on icon "Icon/Expander" at bounding box center [129, 184] width 20 height 20
click at [134, 205] on icon "Verify Approval Details" at bounding box center [134, 204] width 25 height 25
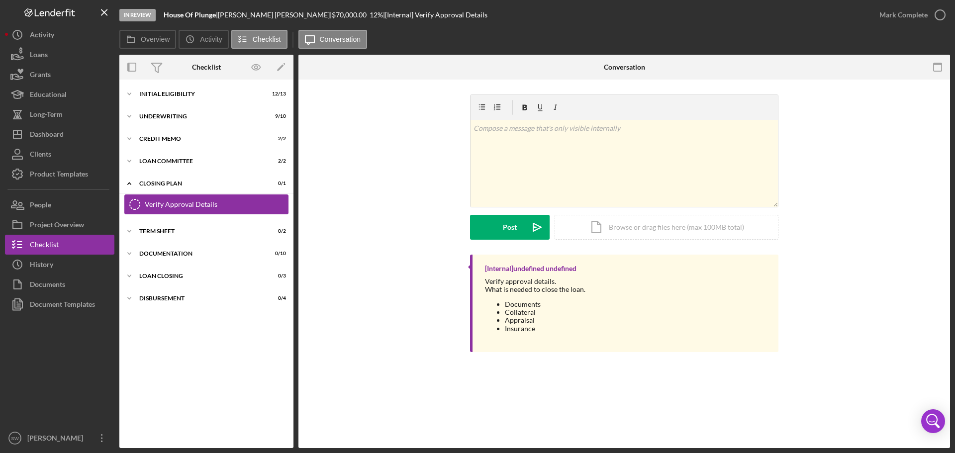
click at [134, 204] on icon "Verify Approval Details" at bounding box center [134, 204] width 25 height 25
click at [942, 15] on icon "button" at bounding box center [940, 14] width 25 height 25
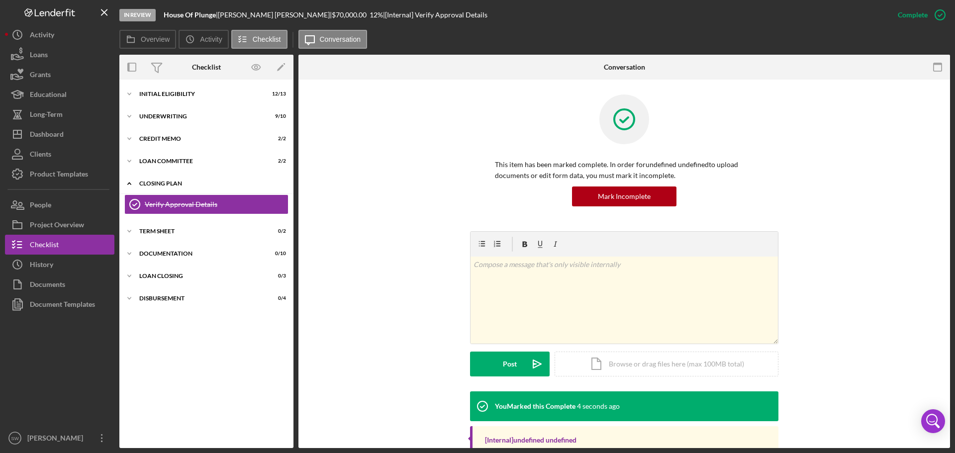
click at [128, 183] on icon "Icon/Expander" at bounding box center [129, 184] width 20 height 20
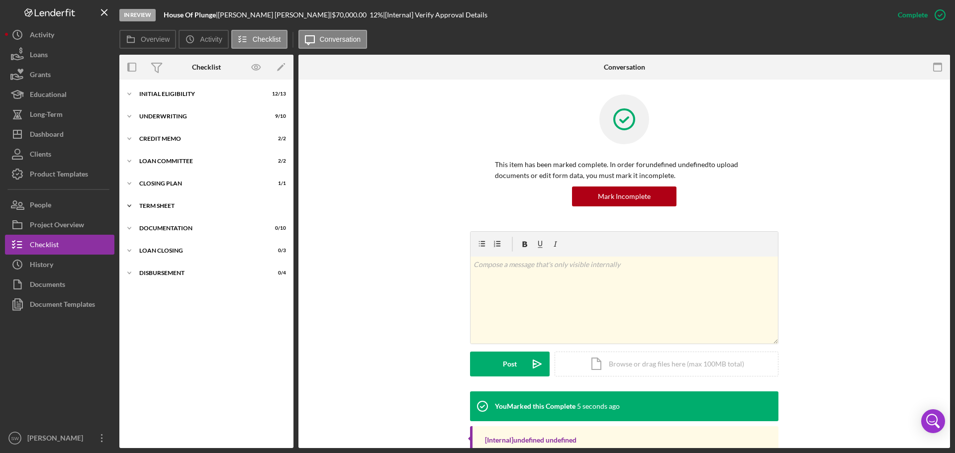
click at [129, 207] on icon "Icon/Expander" at bounding box center [129, 206] width 20 height 20
click at [157, 229] on div "Prepare Term Sheet" at bounding box center [216, 227] width 143 height 8
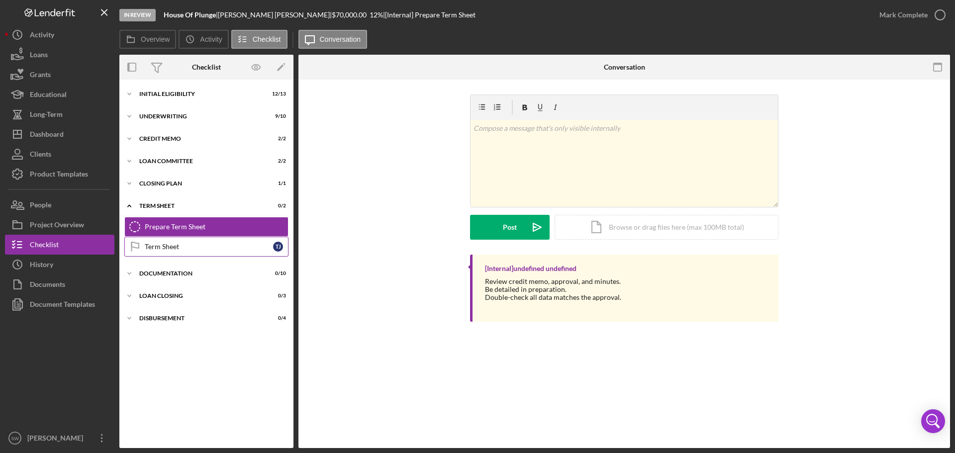
click at [150, 247] on div "Term Sheet" at bounding box center [209, 247] width 128 height 8
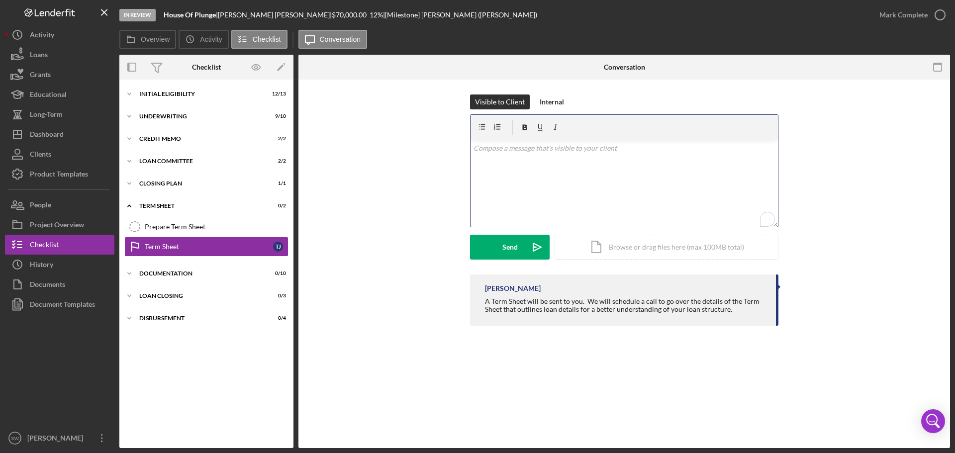
click at [493, 152] on p "To enrich screen reader interactions, please activate Accessibility in Grammarl…" at bounding box center [625, 148] width 302 height 11
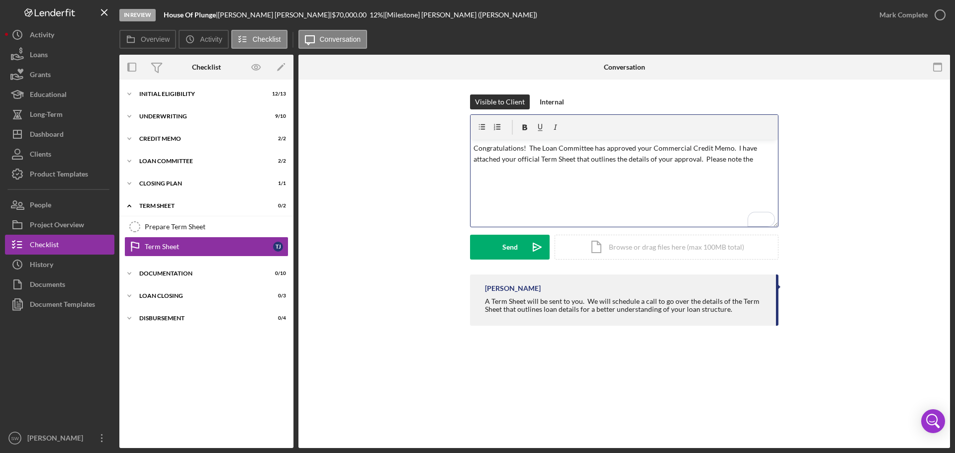
click at [756, 159] on p "Congratulations! The Loan Committee has approved your Commercial Credit Memo. I…" at bounding box center [625, 154] width 302 height 22
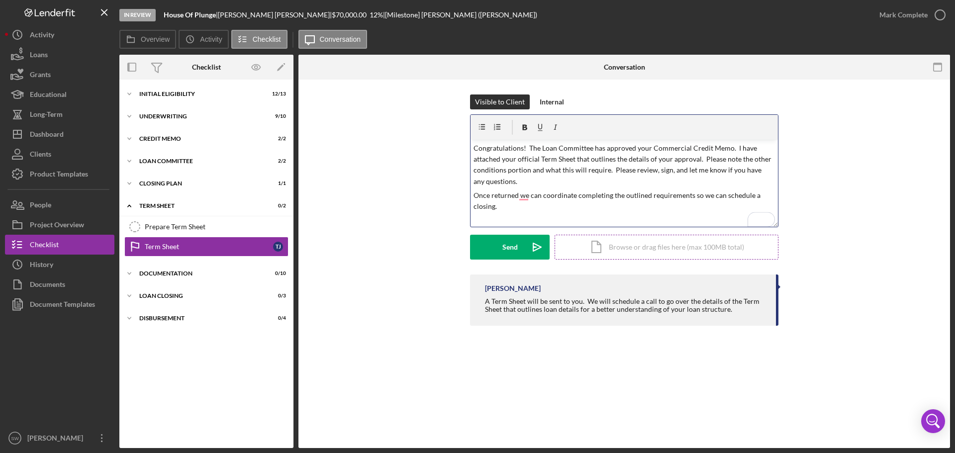
click at [624, 249] on div "Icon/Document Browse or drag files here (max 100MB total) Tap to choose files o…" at bounding box center [667, 247] width 224 height 25
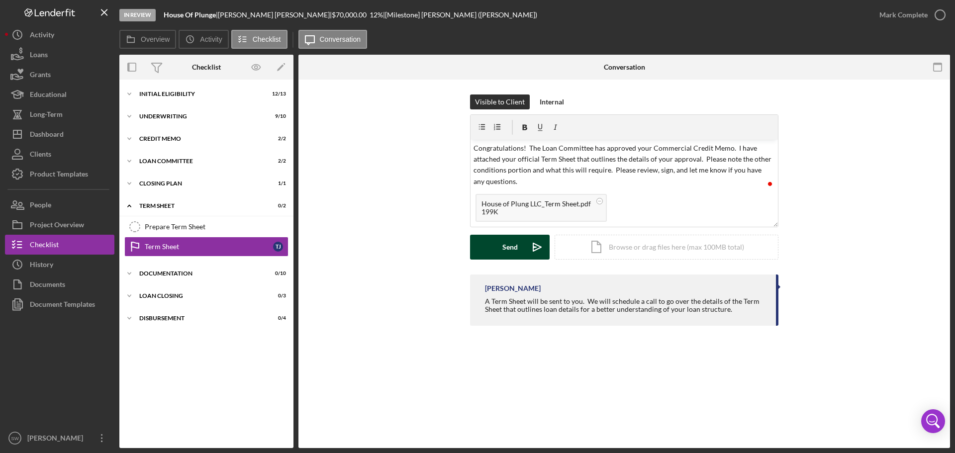
click at [509, 247] on div "Send" at bounding box center [510, 247] width 15 height 25
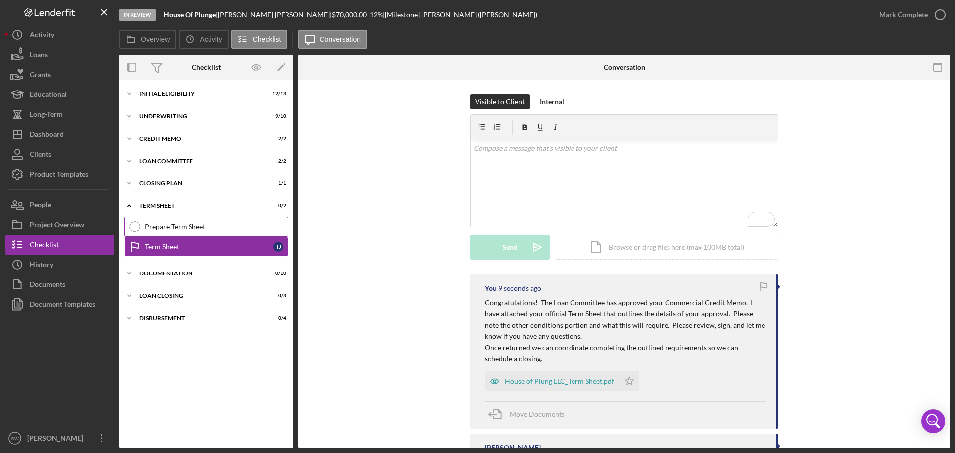
click at [159, 225] on div "Prepare Term Sheet" at bounding box center [216, 227] width 143 height 8
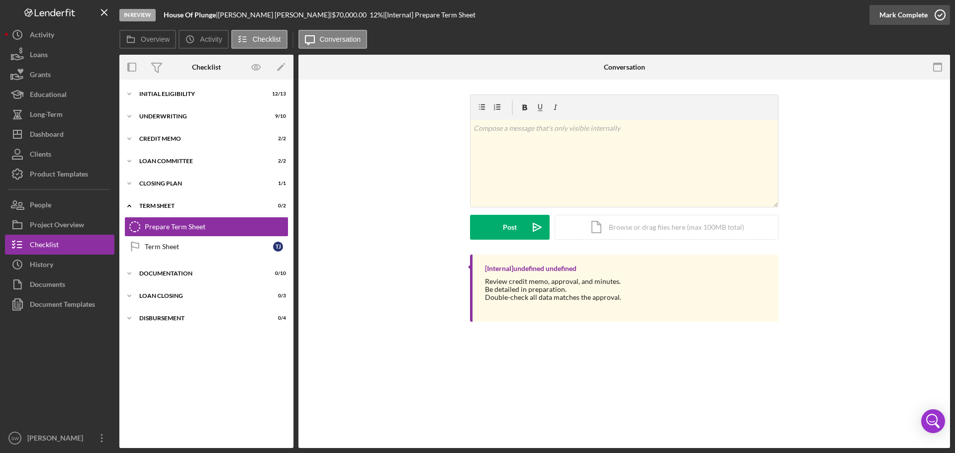
click at [940, 15] on icon "button" at bounding box center [940, 14] width 25 height 25
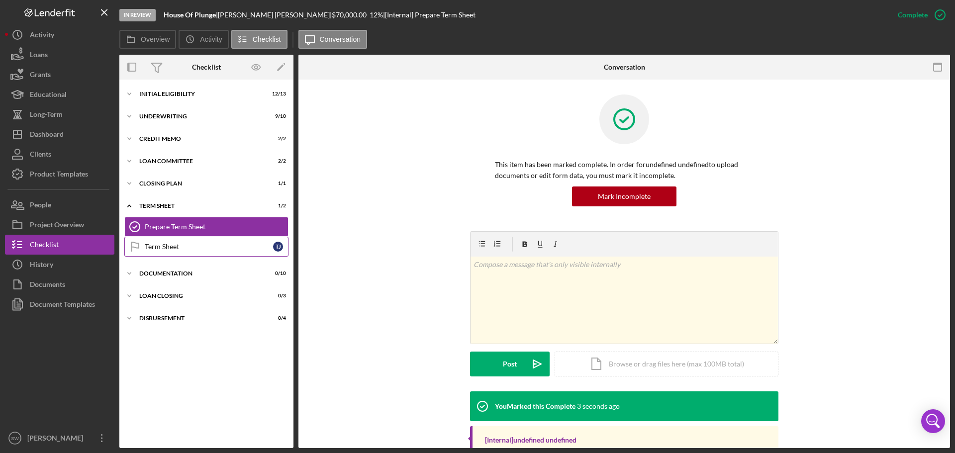
click at [158, 244] on div "Term Sheet" at bounding box center [209, 247] width 128 height 8
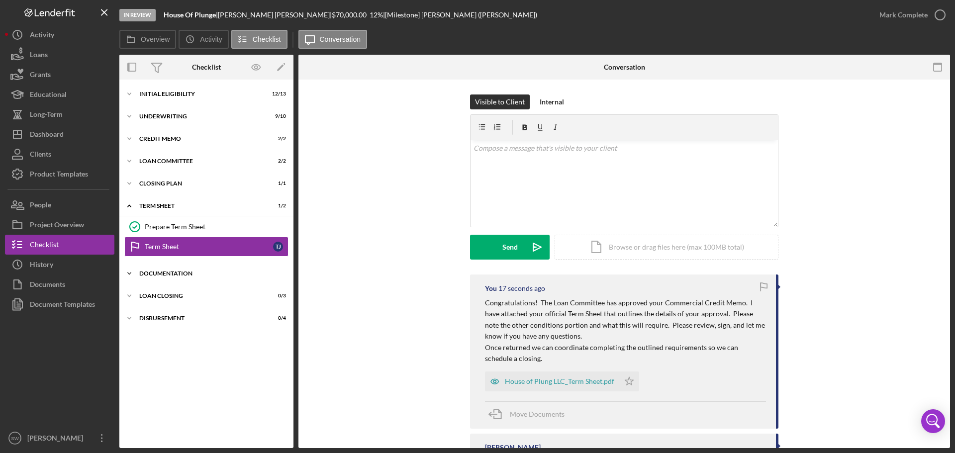
click at [128, 272] on icon "Icon/Expander" at bounding box center [129, 274] width 20 height 20
click at [128, 206] on icon "Icon/Expander" at bounding box center [129, 206] width 20 height 20
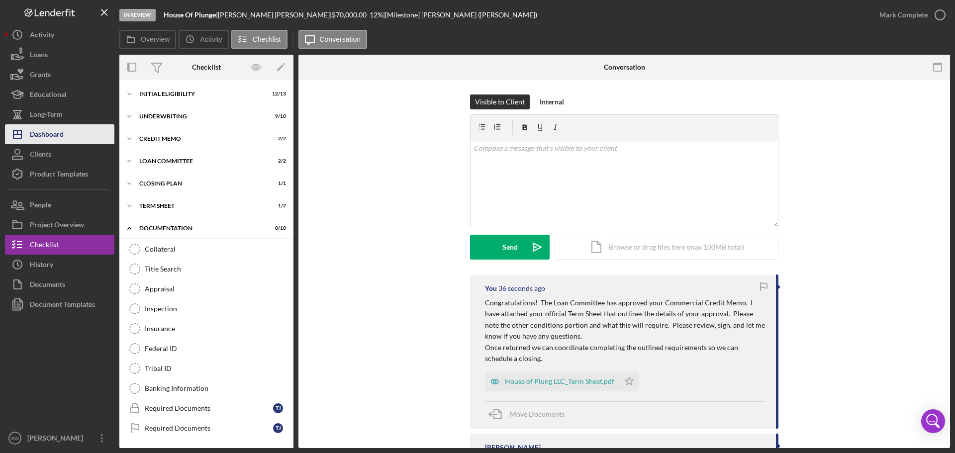
click at [41, 133] on div "Dashboard" at bounding box center [47, 135] width 34 height 22
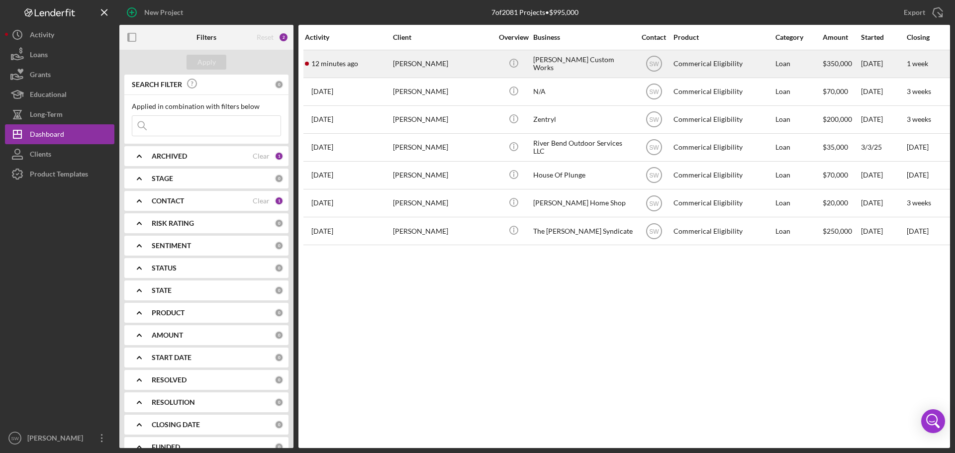
click at [422, 63] on div "[PERSON_NAME]" at bounding box center [443, 64] width 100 height 26
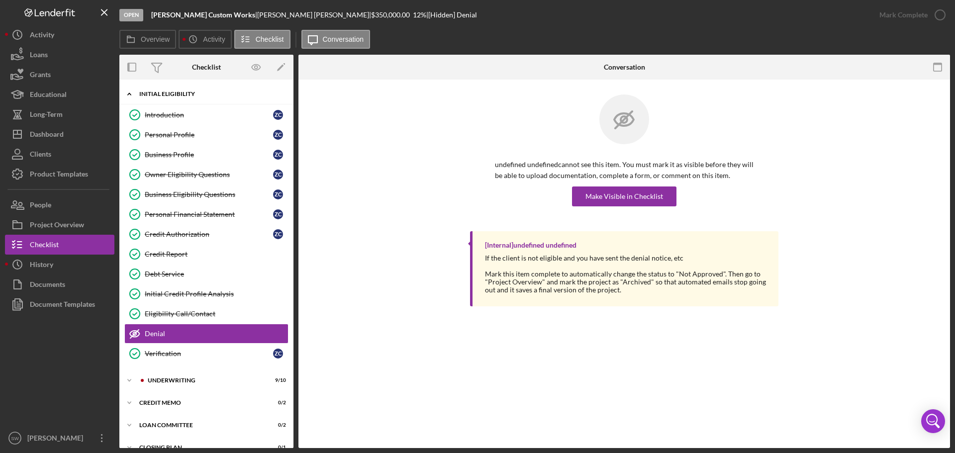
click at [130, 94] on polyline at bounding box center [129, 94] width 3 height 2
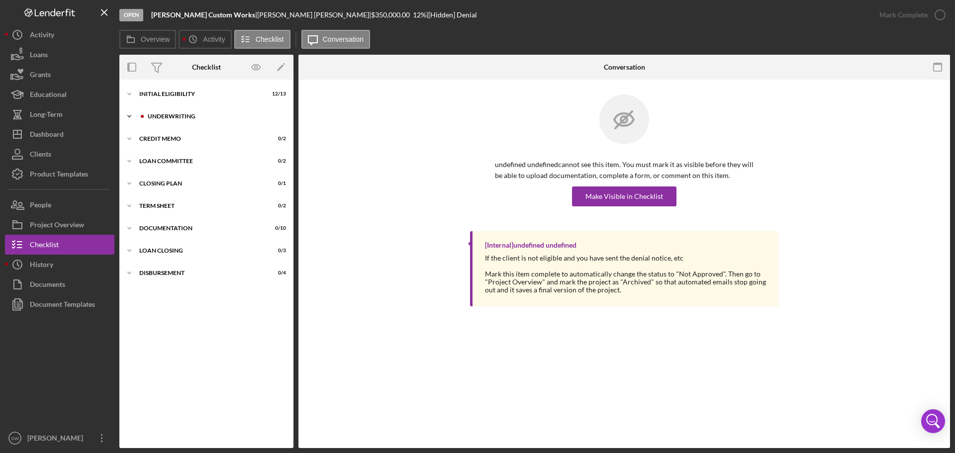
click at [129, 116] on icon "Icon/Expander" at bounding box center [129, 116] width 20 height 20
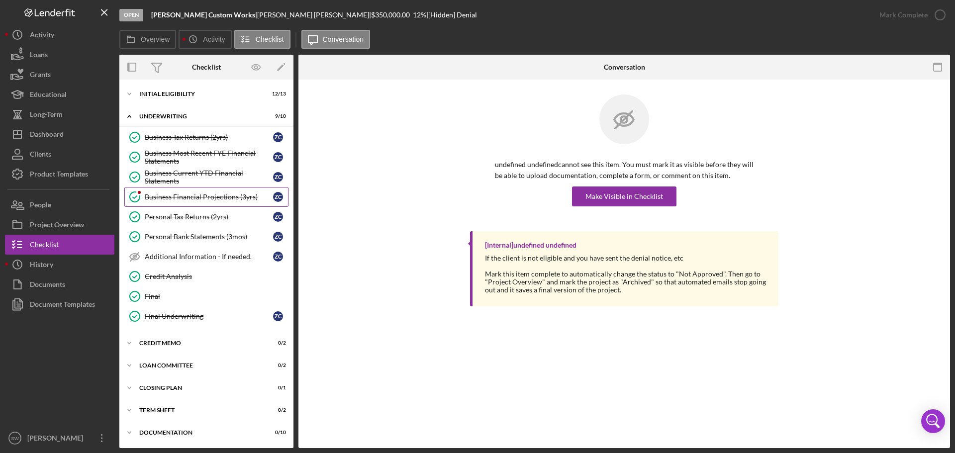
click at [170, 199] on div "Business Financial Projections (3yrs)" at bounding box center [209, 197] width 128 height 8
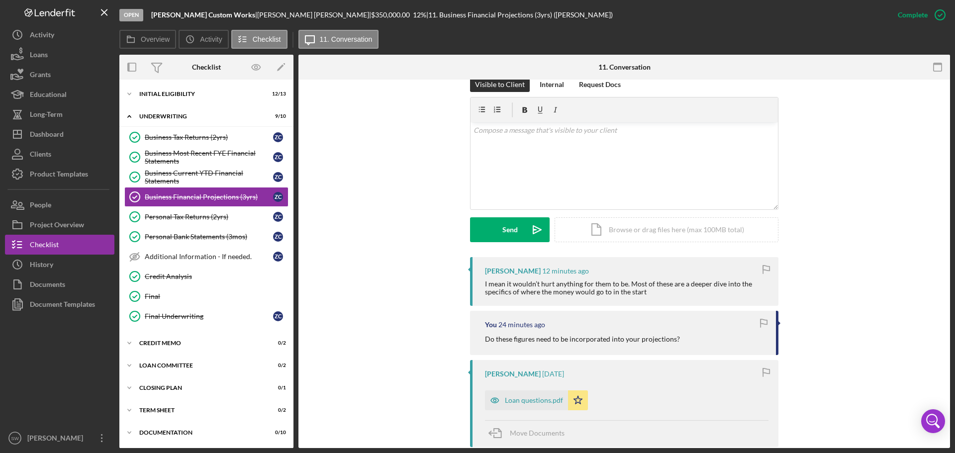
scroll to position [199, 0]
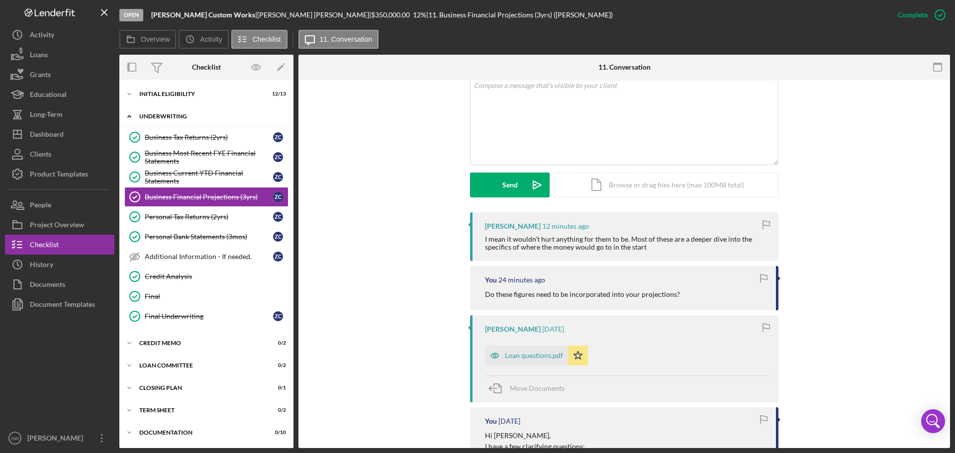
click at [128, 117] on polyline at bounding box center [129, 116] width 3 height 2
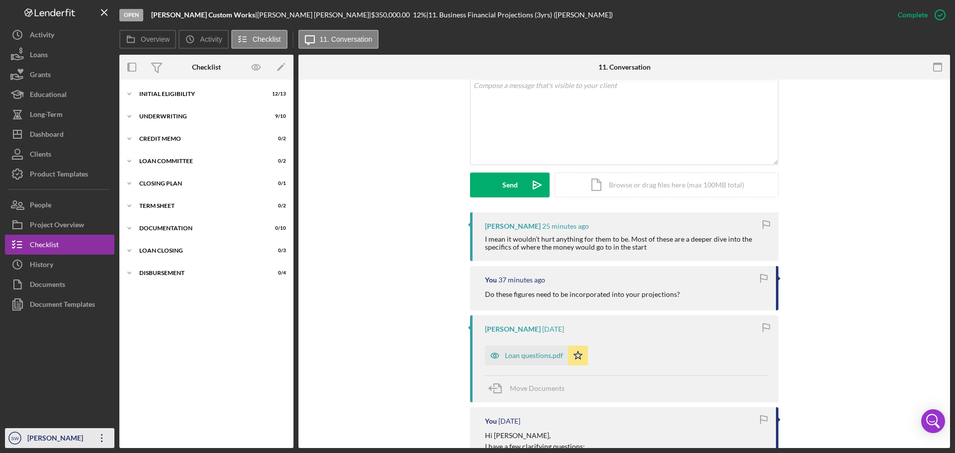
click at [50, 440] on div "[PERSON_NAME]" at bounding box center [57, 439] width 65 height 22
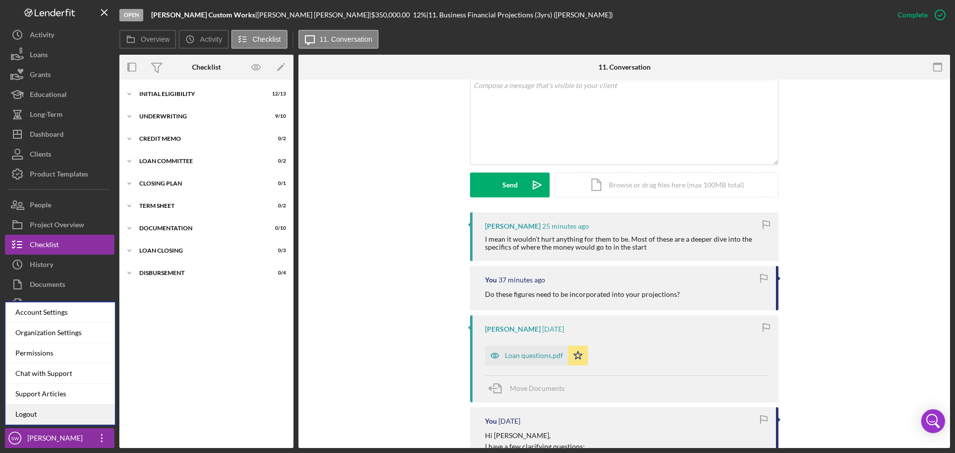
click at [29, 416] on link "Logout" at bounding box center [59, 415] width 109 height 20
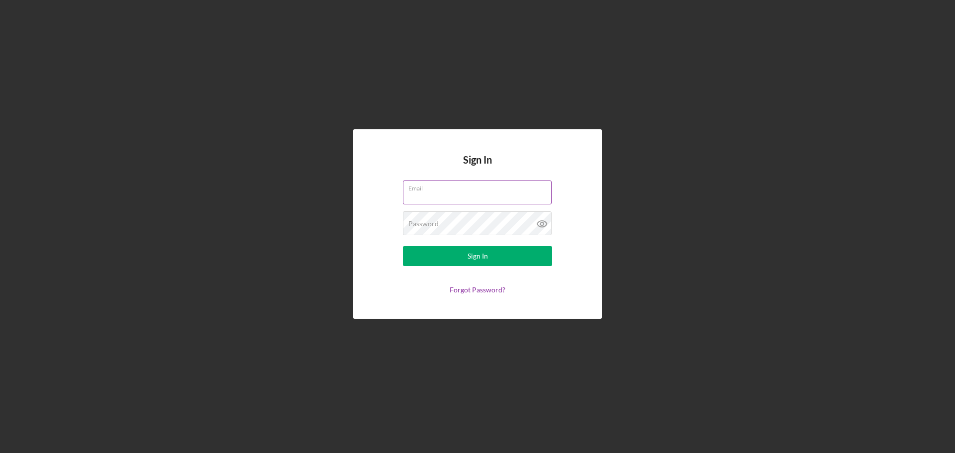
click at [427, 202] on input "Email" at bounding box center [477, 193] width 149 height 24
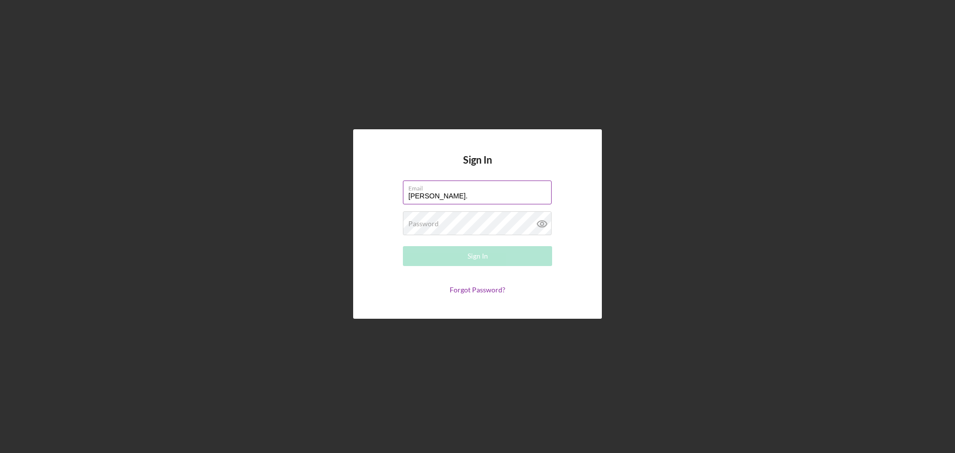
type input "sean.winters@chiishobak.org"
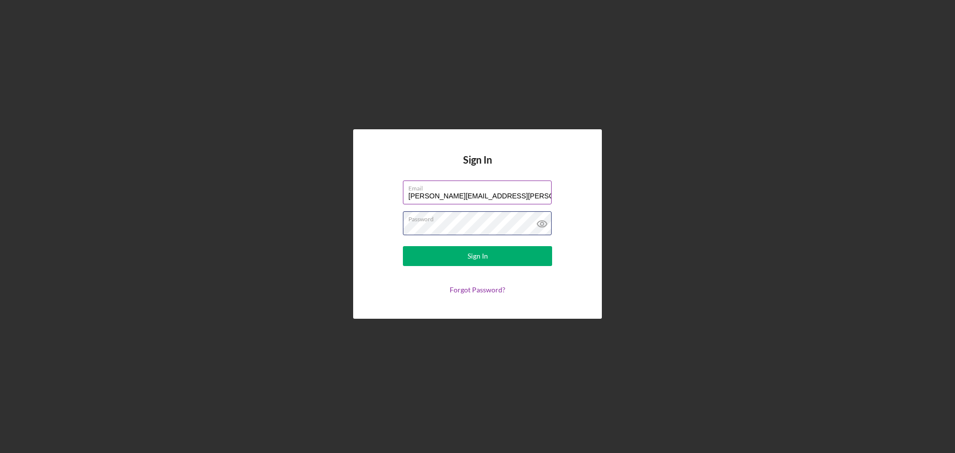
click at [403, 246] on button "Sign In" at bounding box center [477, 256] width 149 height 20
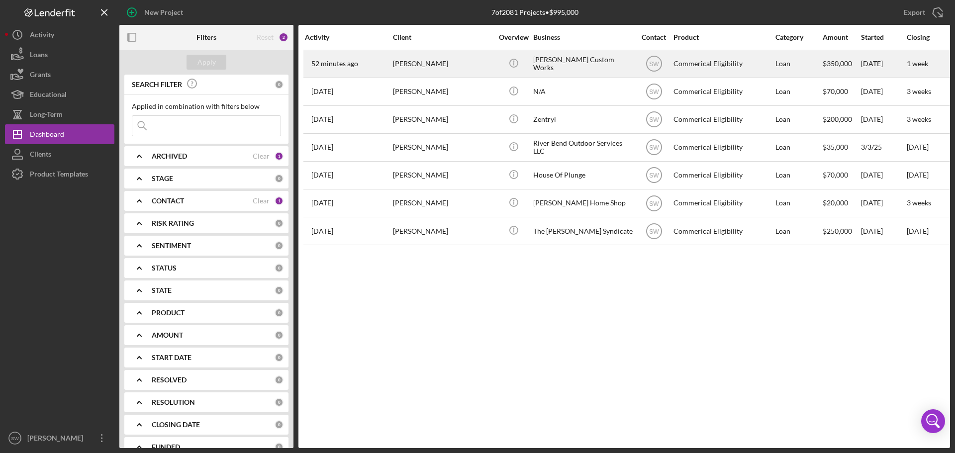
click at [413, 63] on div "[PERSON_NAME]" at bounding box center [443, 64] width 100 height 26
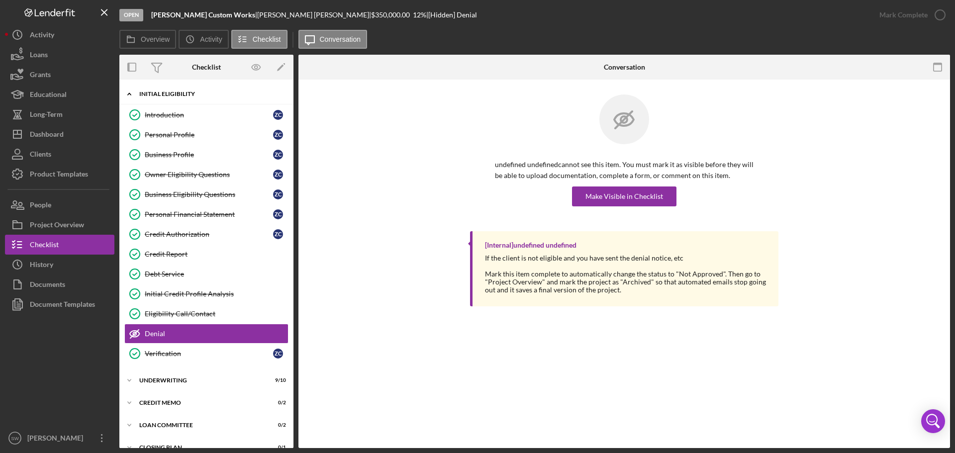
click at [129, 99] on icon "Icon/Expander" at bounding box center [129, 94] width 20 height 20
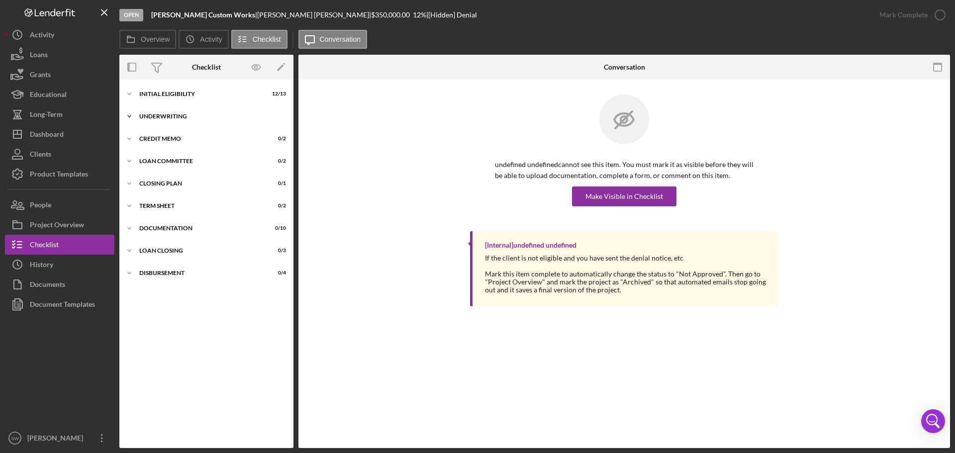
click at [129, 115] on icon "Icon/Expander" at bounding box center [129, 116] width 20 height 20
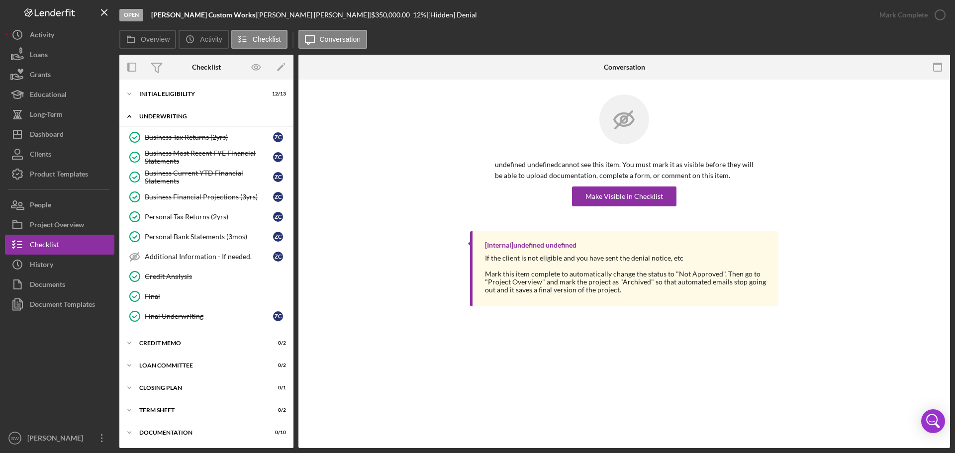
click at [130, 117] on icon "Icon/Expander" at bounding box center [129, 116] width 20 height 20
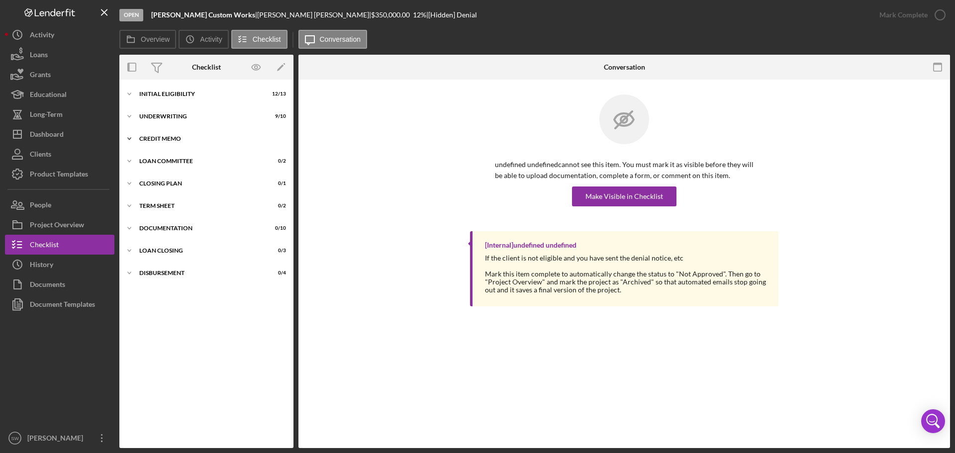
click at [128, 137] on icon "Icon/Expander" at bounding box center [129, 139] width 20 height 20
click at [159, 159] on div "Credit Memo" at bounding box center [216, 160] width 143 height 8
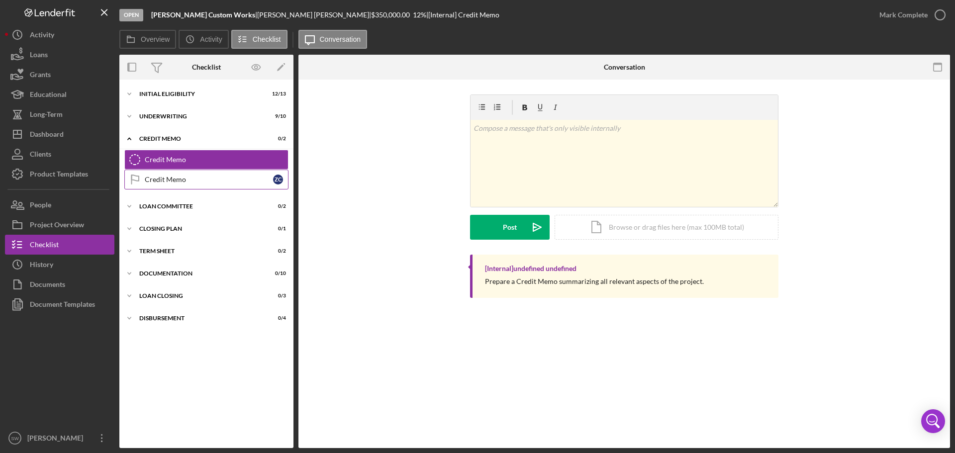
click at [155, 181] on div "Credit Memo" at bounding box center [209, 180] width 128 height 8
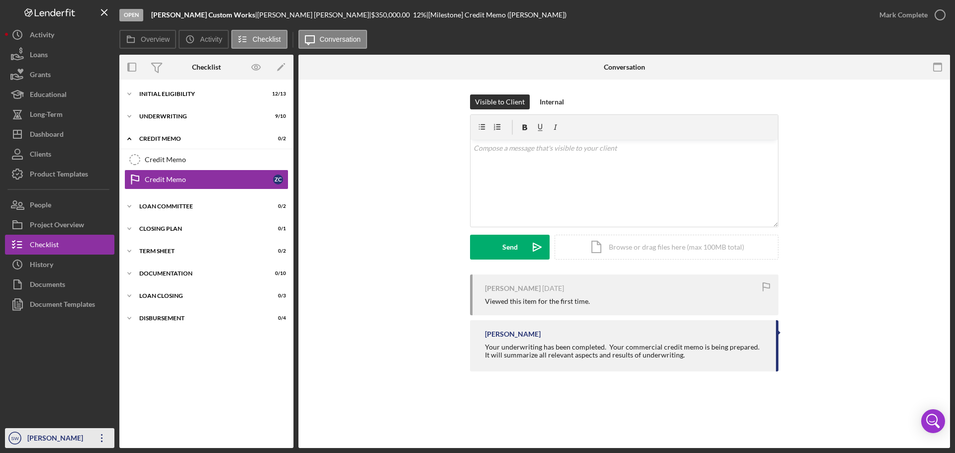
click at [32, 438] on div "[PERSON_NAME]" at bounding box center [57, 439] width 65 height 22
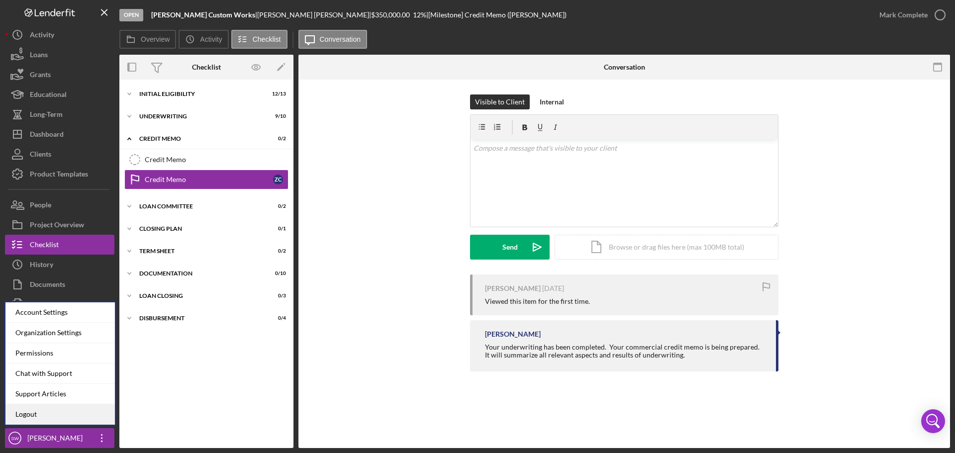
click at [23, 415] on link "Logout" at bounding box center [59, 415] width 109 height 20
